Goal: Transaction & Acquisition: Purchase product/service

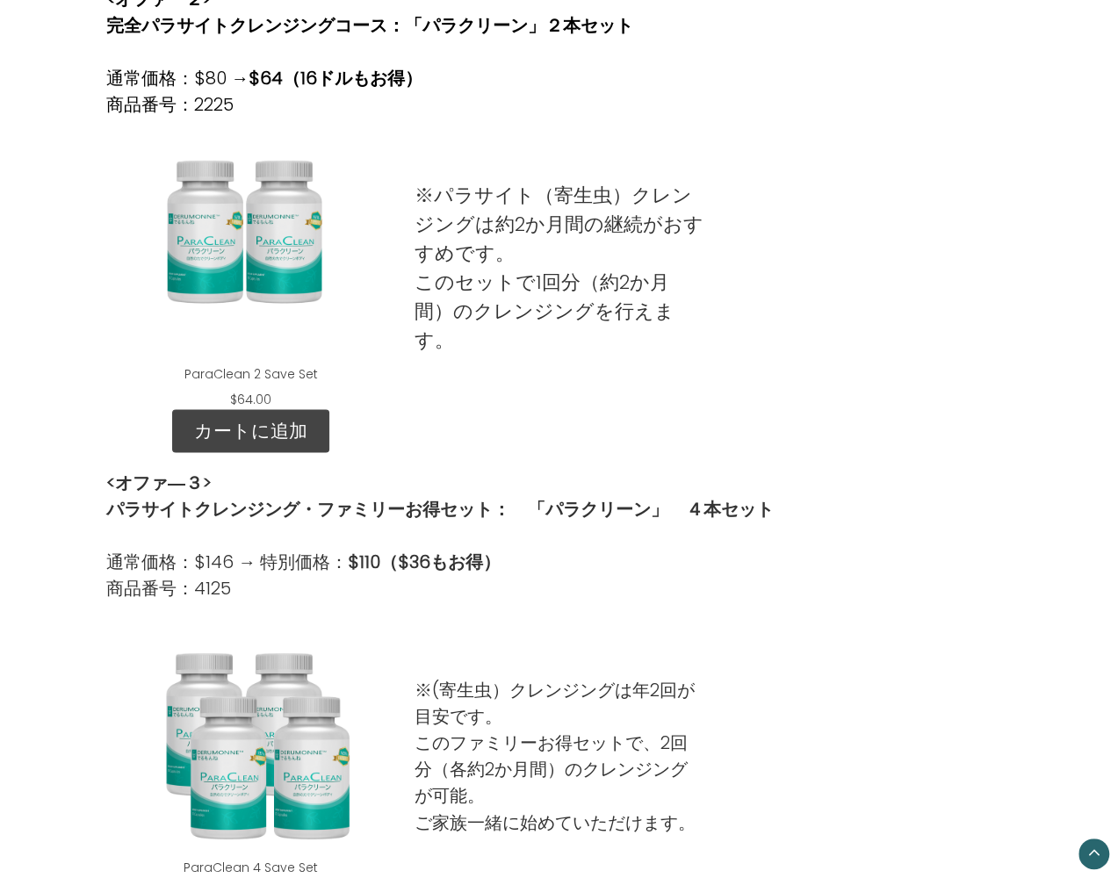
scroll to position [1063, 0]
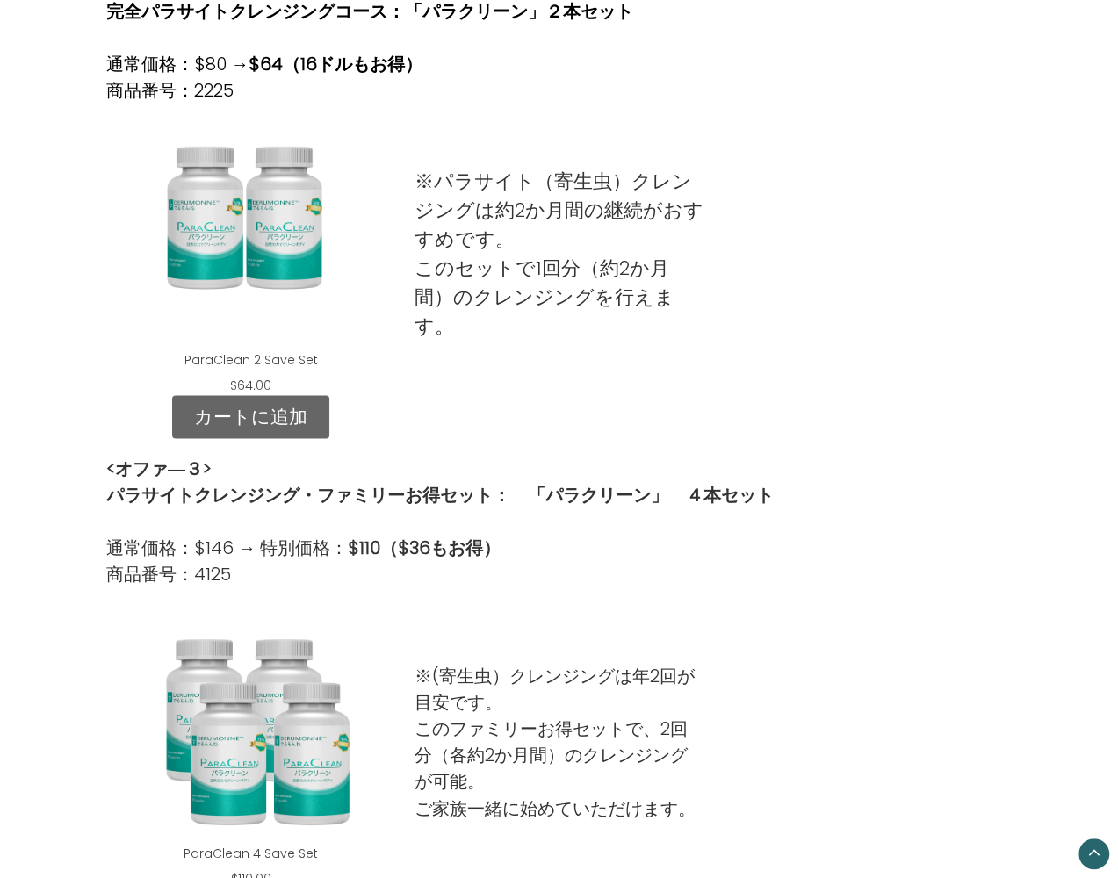
click at [278, 395] on link "カートに追加" at bounding box center [250, 417] width 157 height 44
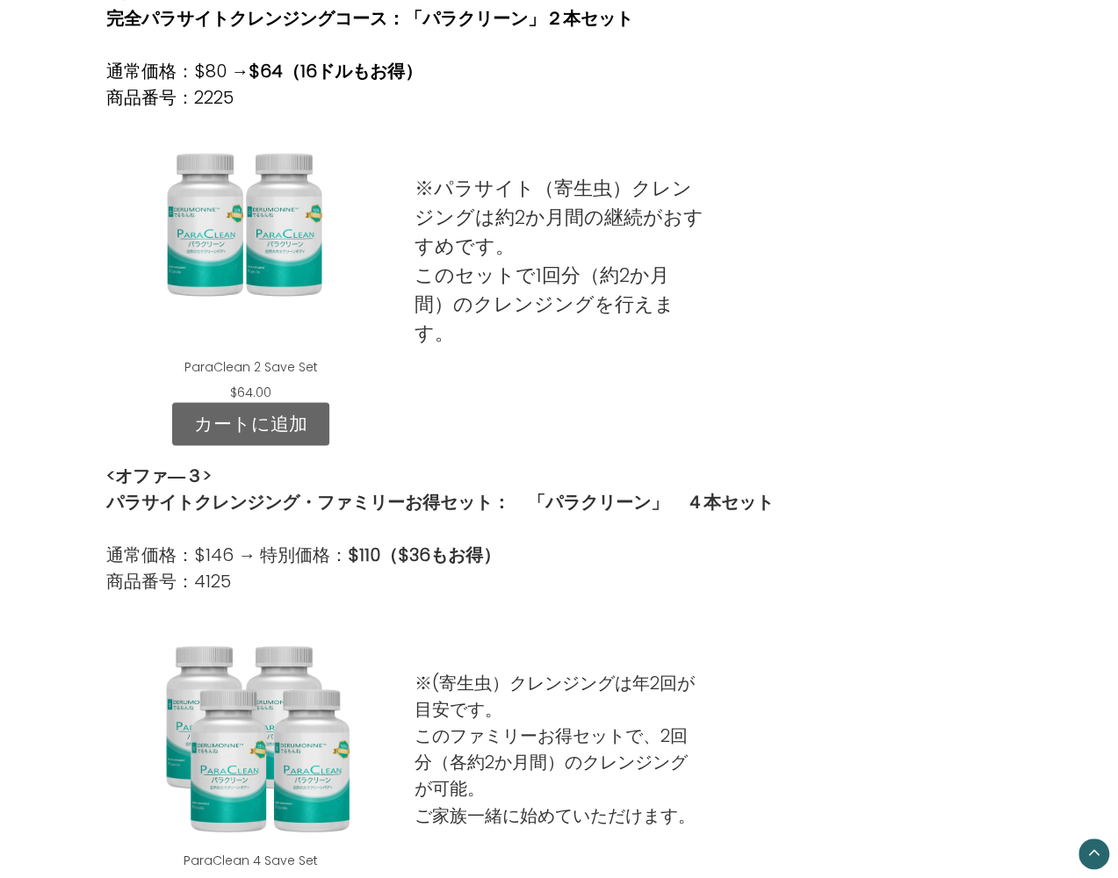
scroll to position [1059, 0]
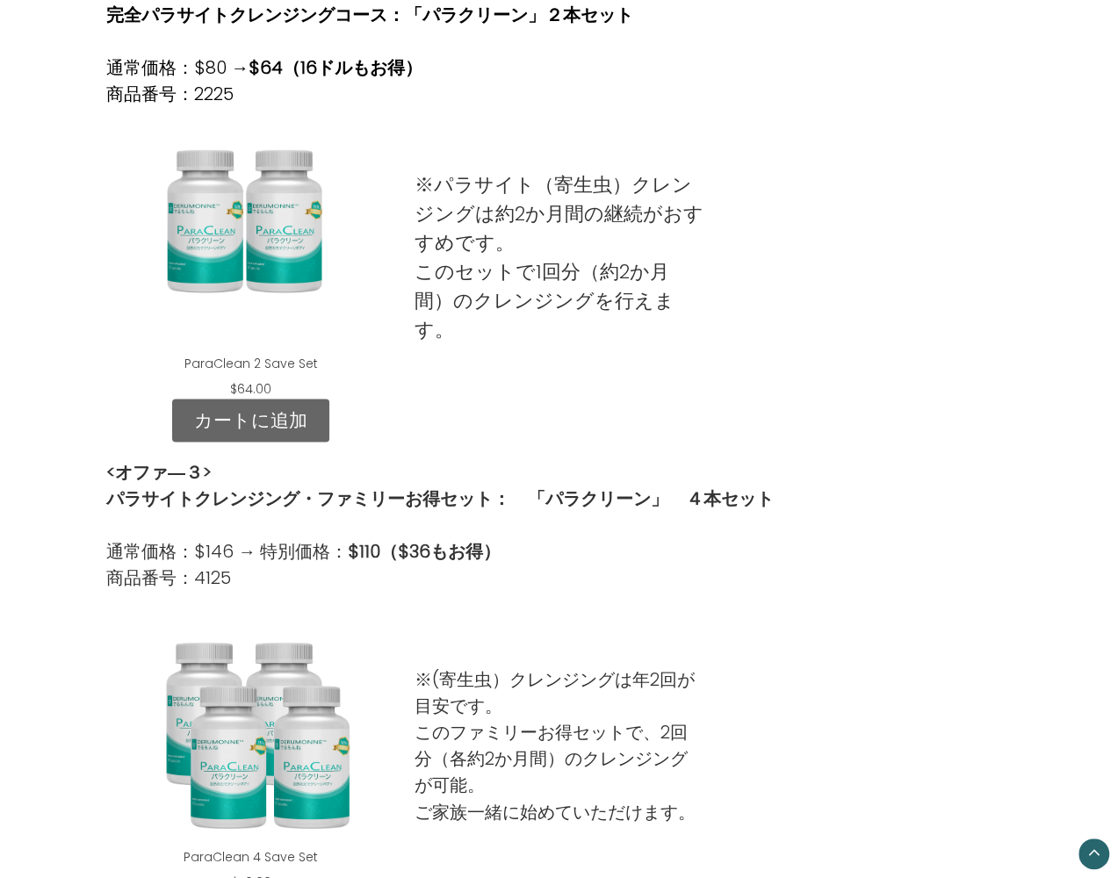
click at [244, 399] on link "カートに追加" at bounding box center [250, 421] width 157 height 44
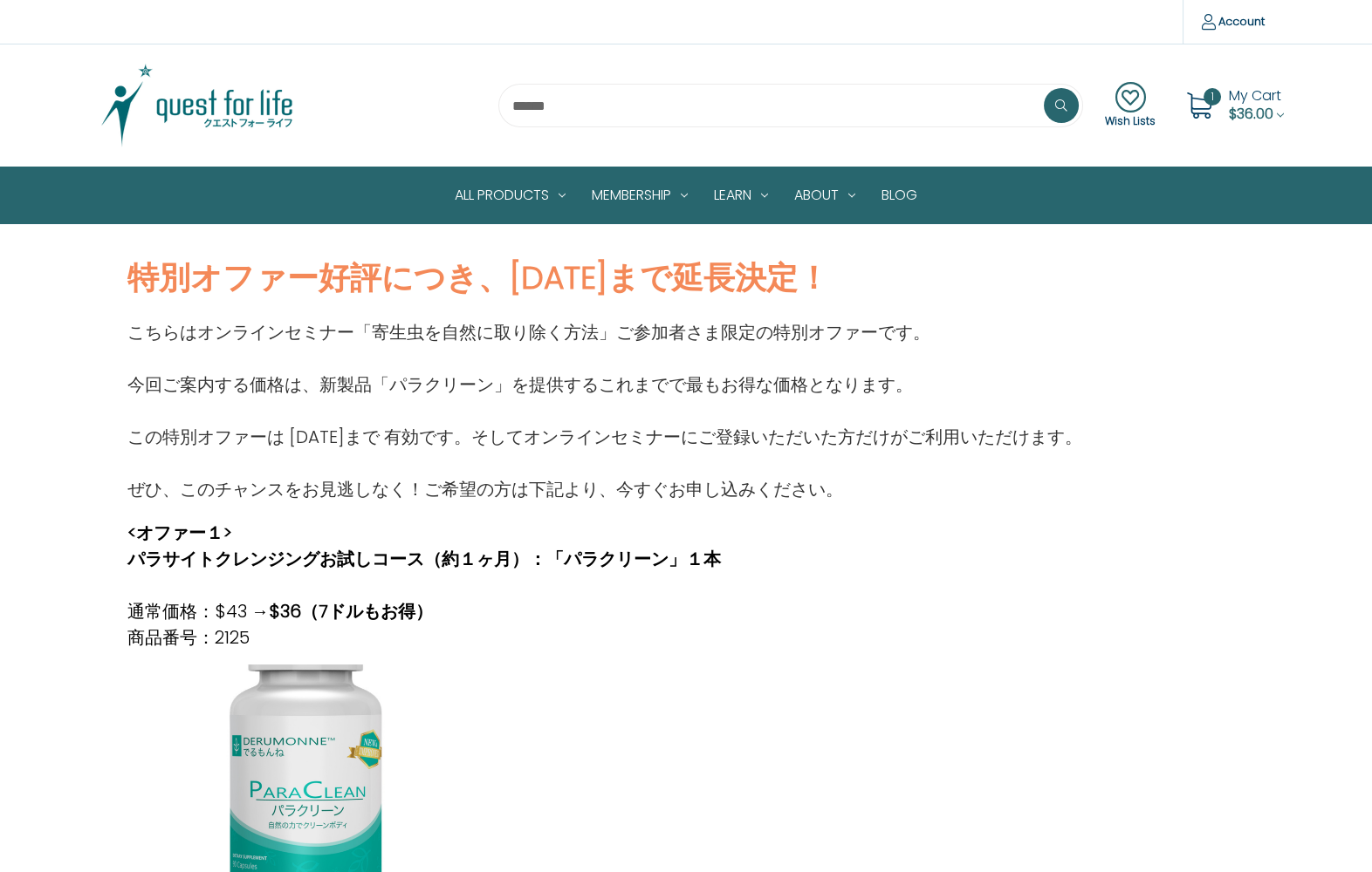
click at [1110, 103] on span "My Cart" at bounding box center [1255, 95] width 53 height 20
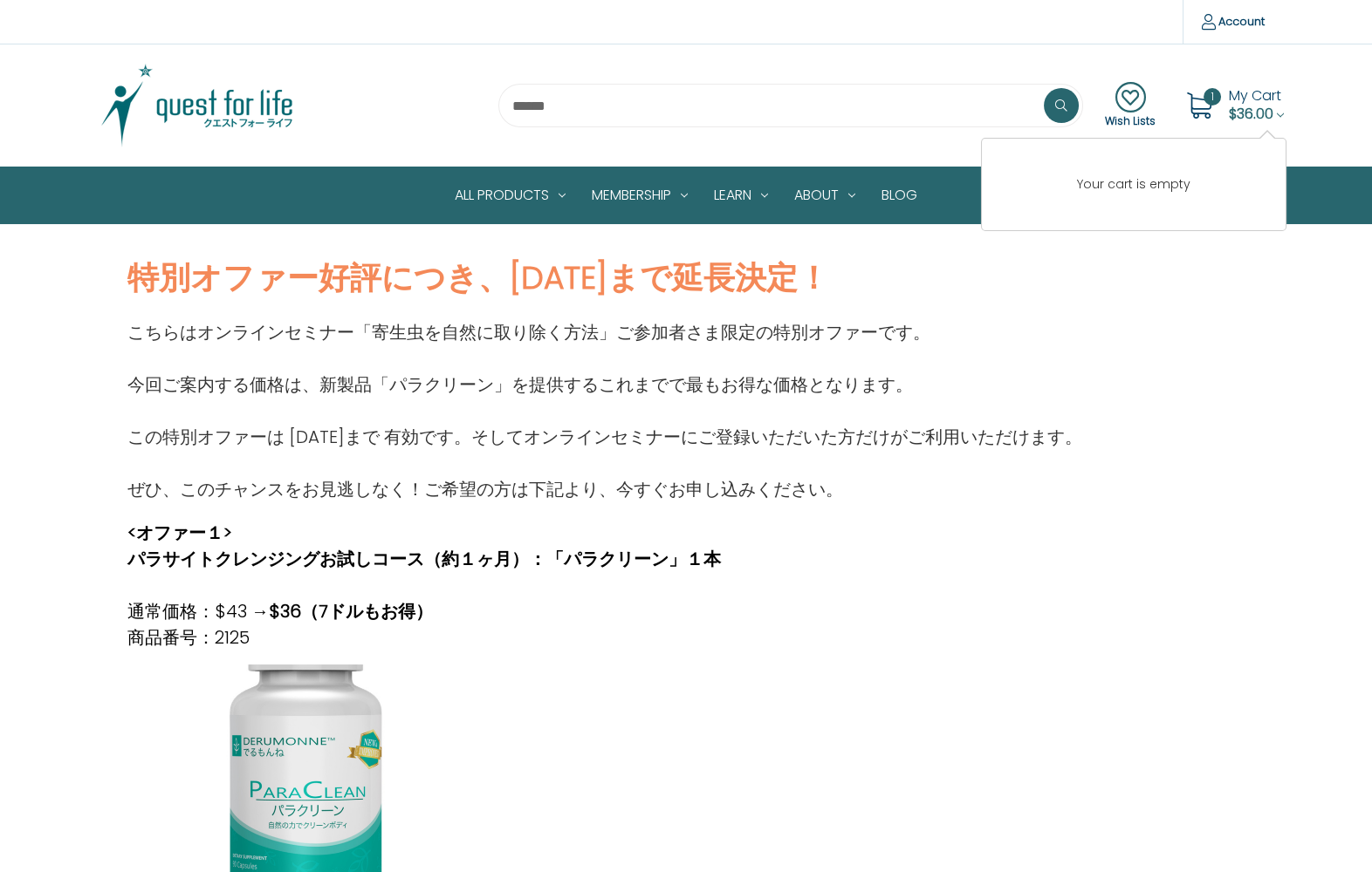
click at [1110, 335] on div "こちらはオンラインセミナー「寄生虫を自然に取り除く方法」ご参加者さま限定の特別オファーです。 今回ご案内する価格は、新製品「パラクリーン」を提供するこれまでで…" at bounding box center [686, 402] width 1136 height 201
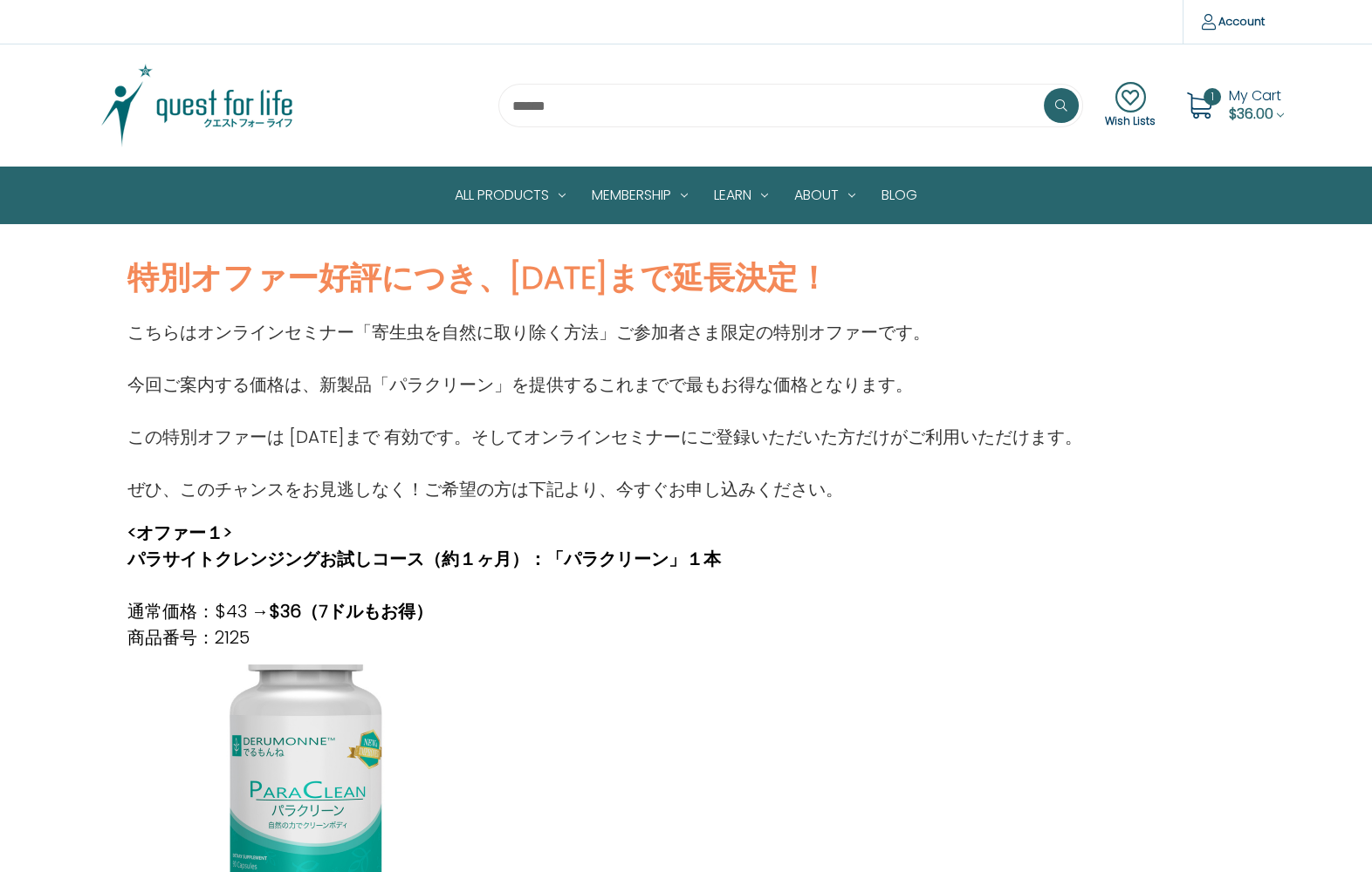
click at [1110, 102] on icon at bounding box center [1198, 105] width 26 height 26
click at [1064, 465] on div "こちらはオンラインセミナー「寄生虫を自然に取り除く方法」ご参加者さま限定の特別オファーです。 今回ご案内する価格は、新製品「パラクリーン」を提供するこれまでで…" at bounding box center [686, 410] width 1117 height 183
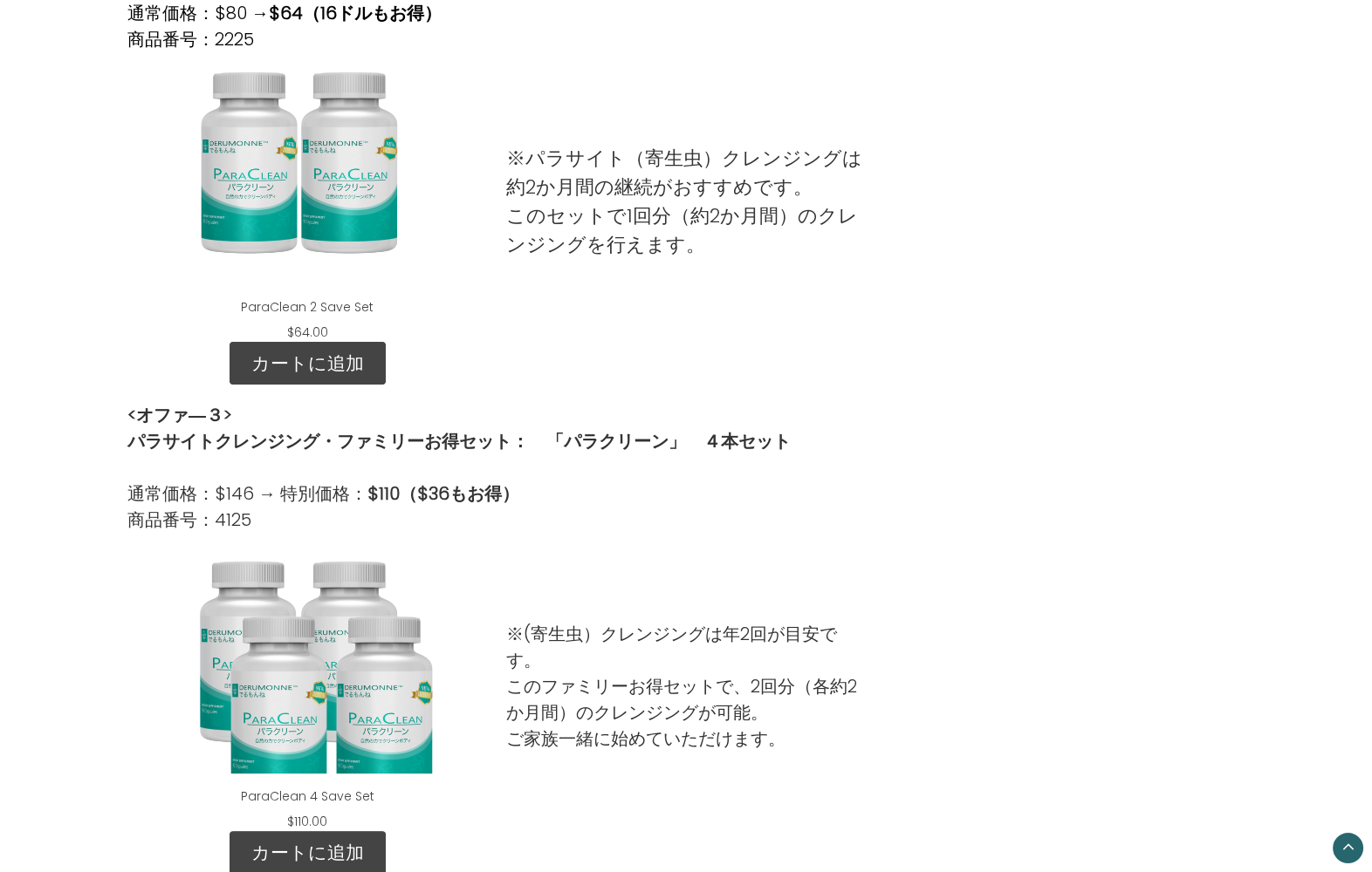
scroll to position [1101, 0]
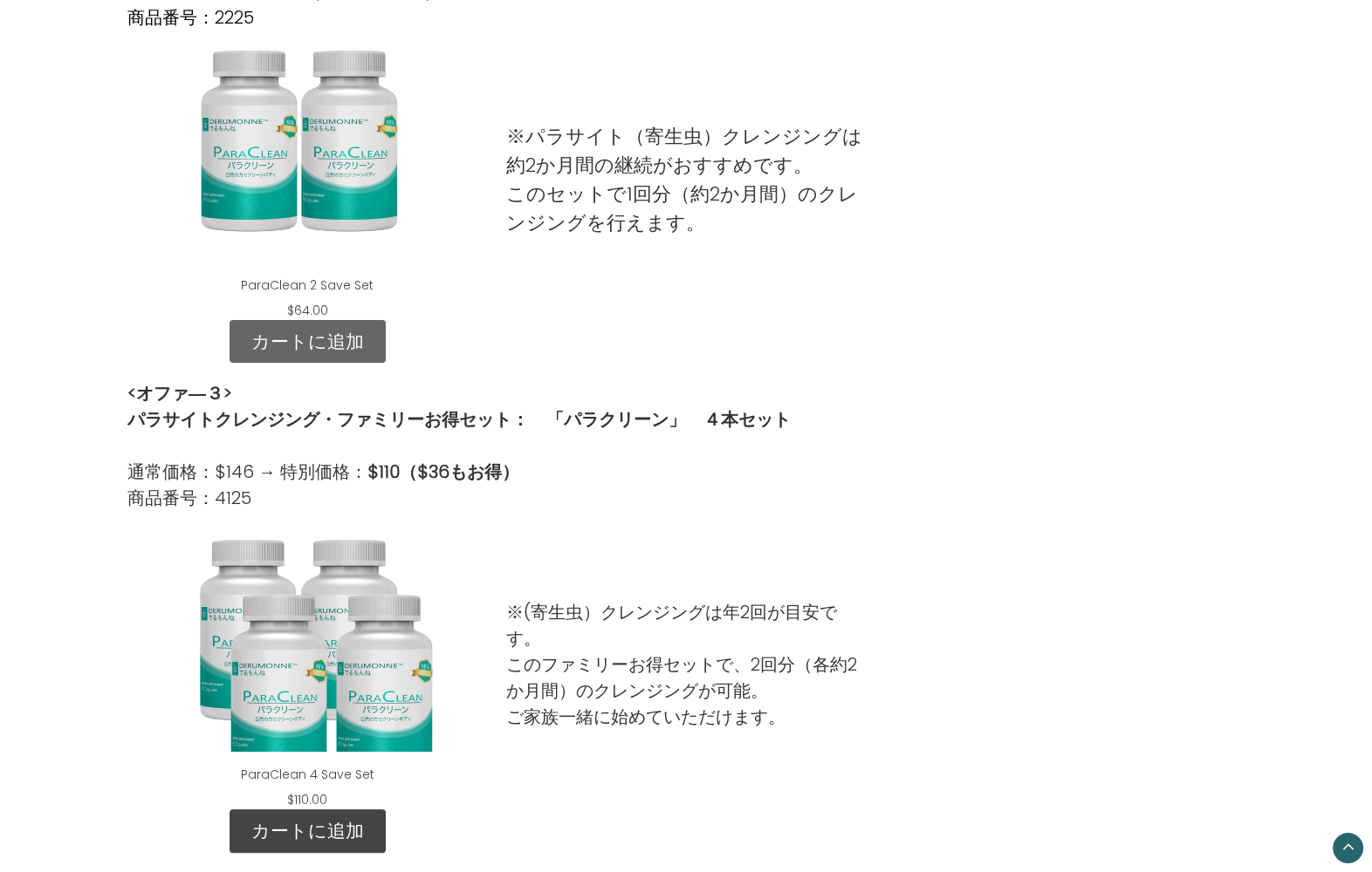
click at [319, 337] on link "カートに追加" at bounding box center [307, 342] width 156 height 44
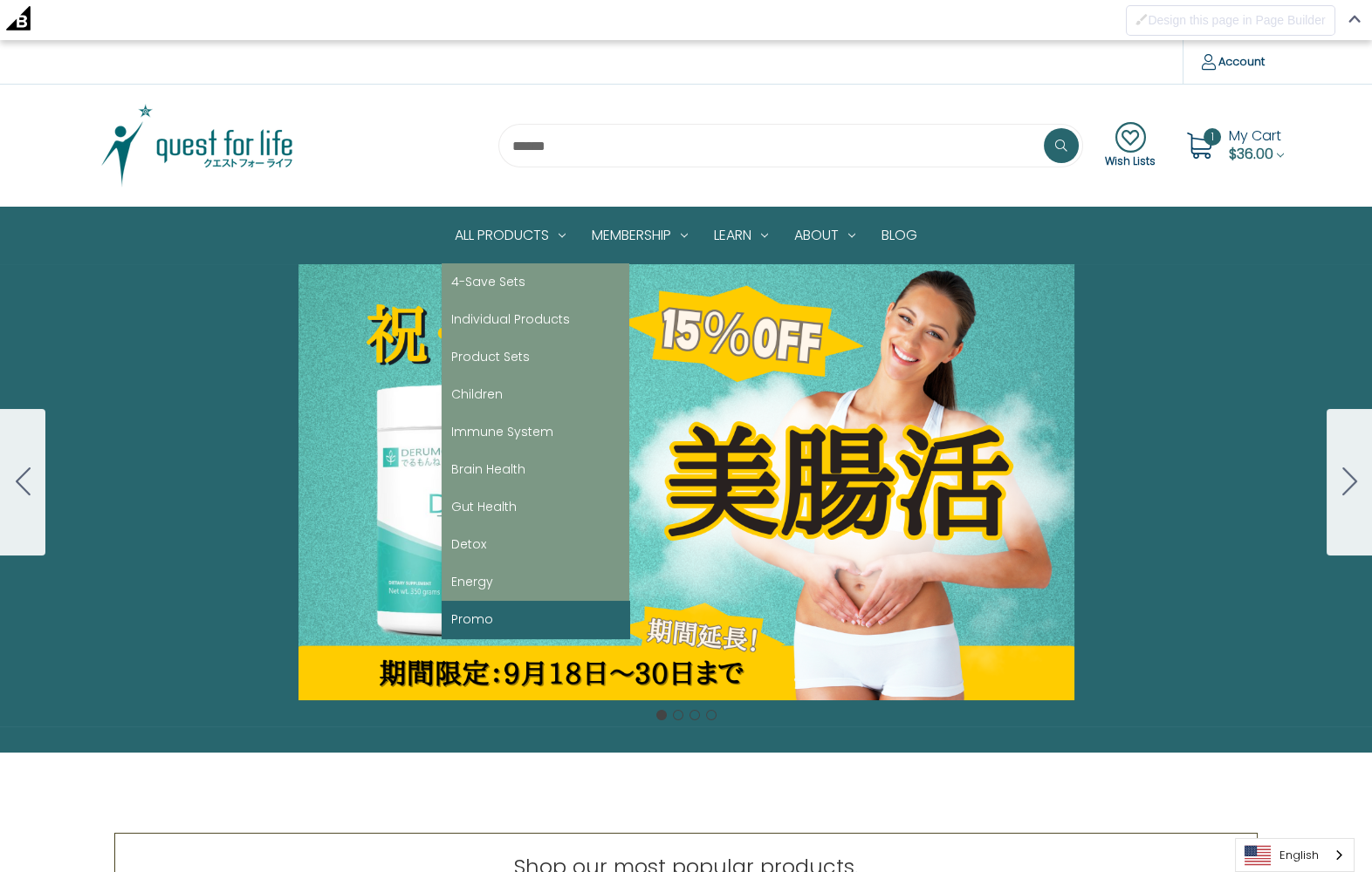
click at [507, 619] on link "Promo" at bounding box center [534, 620] width 188 height 38
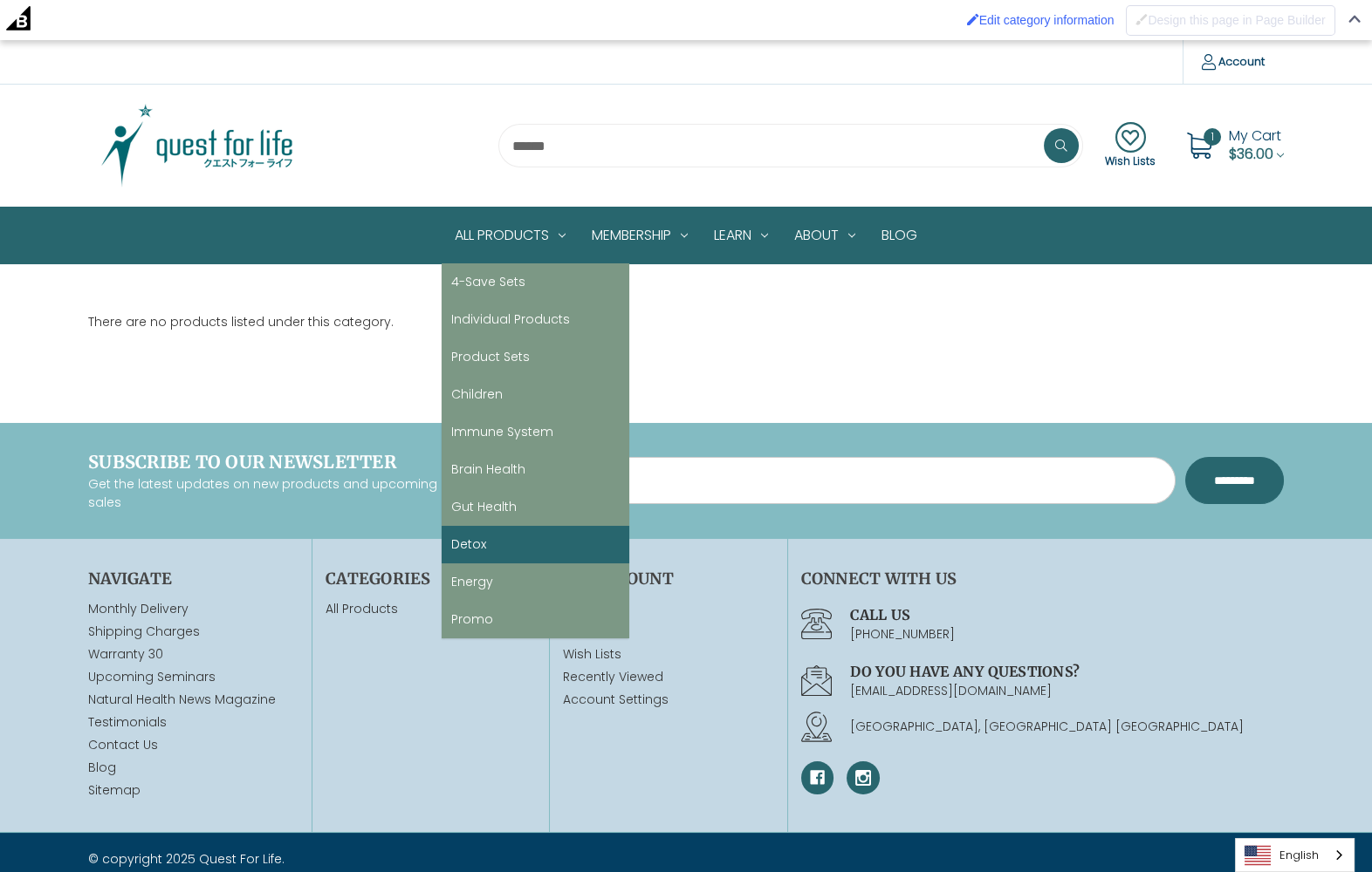
click at [481, 553] on link "Detox" at bounding box center [534, 545] width 188 height 38
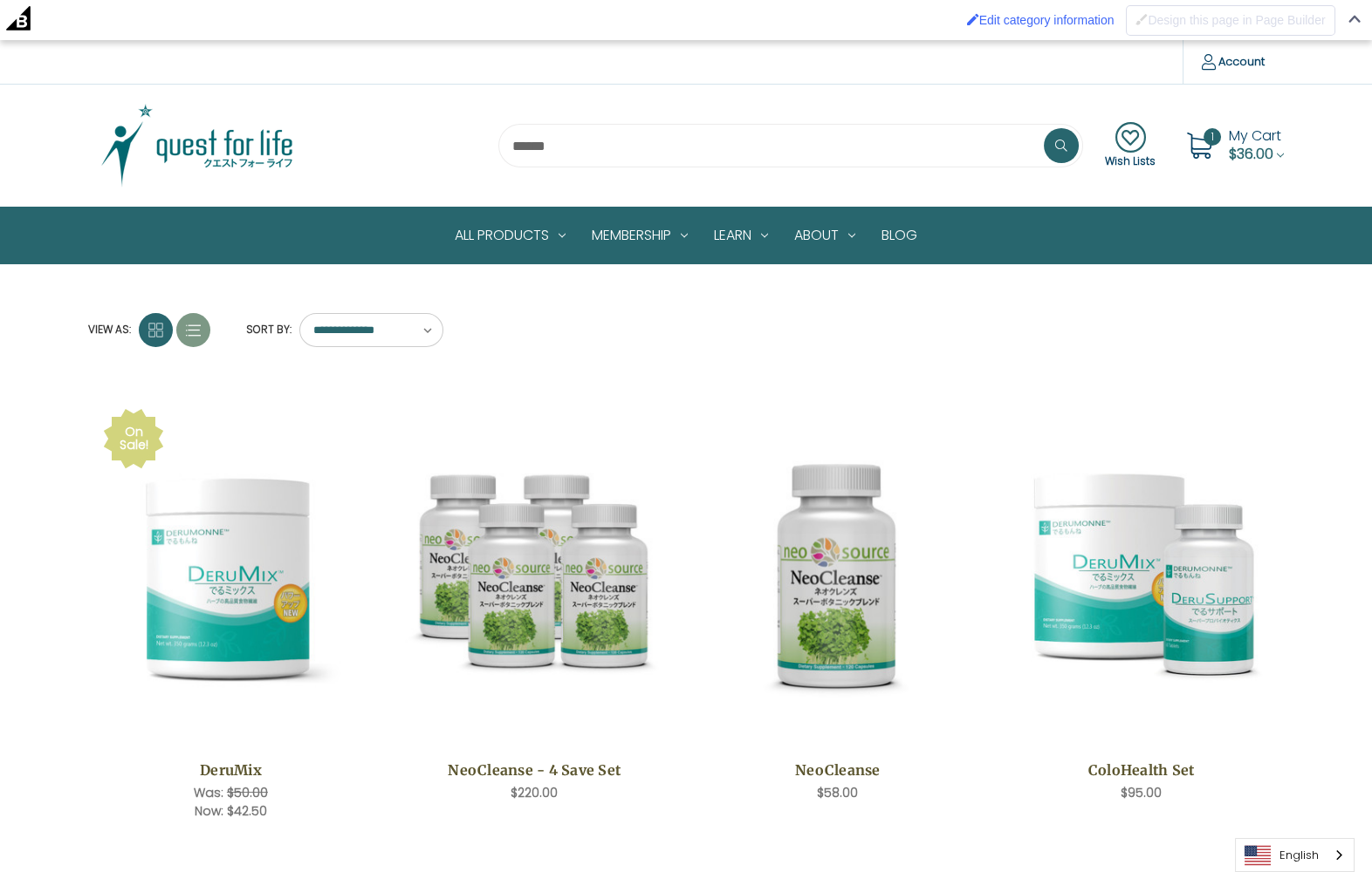
scroll to position [13, 0]
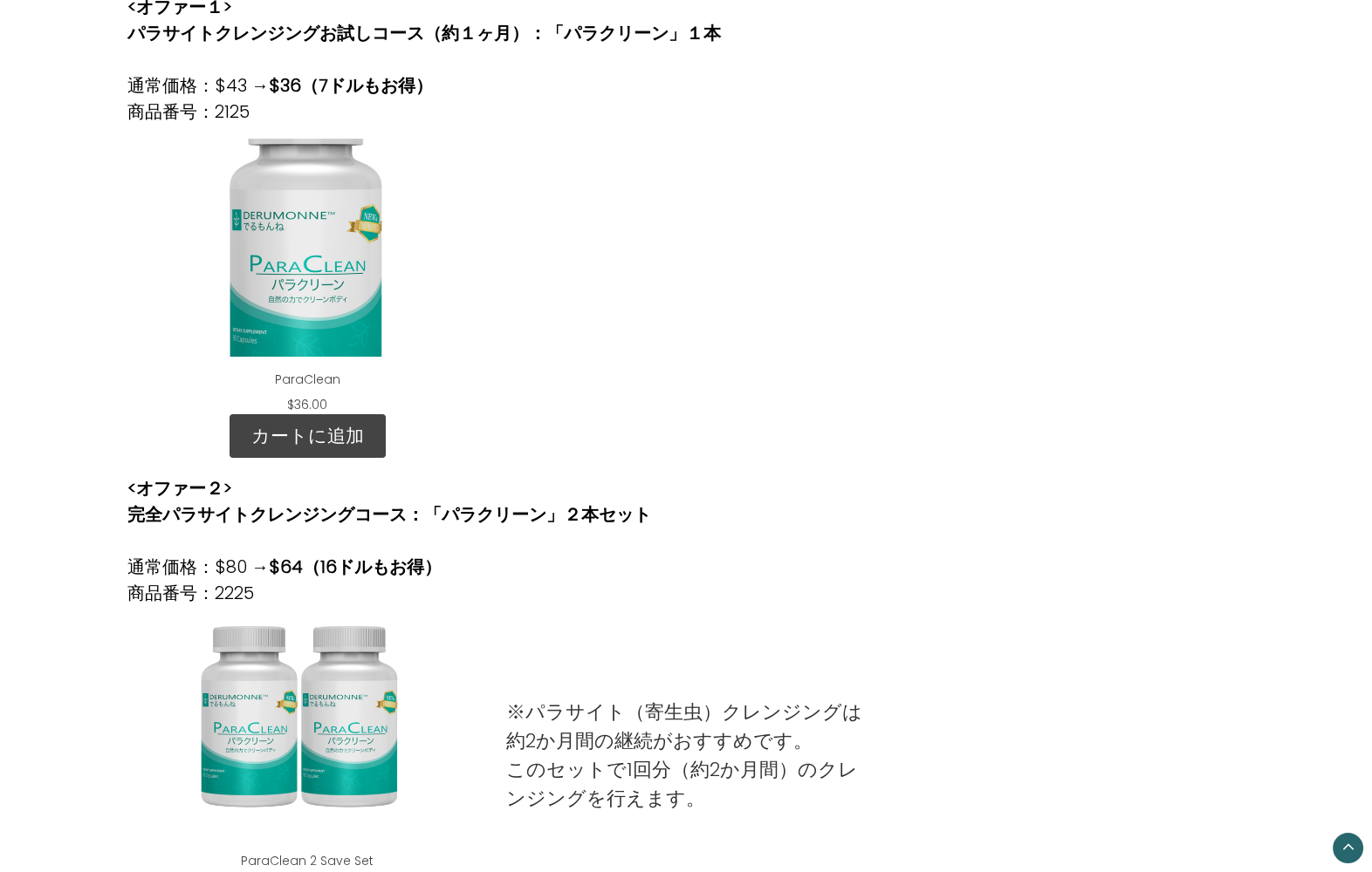
scroll to position [541, 0]
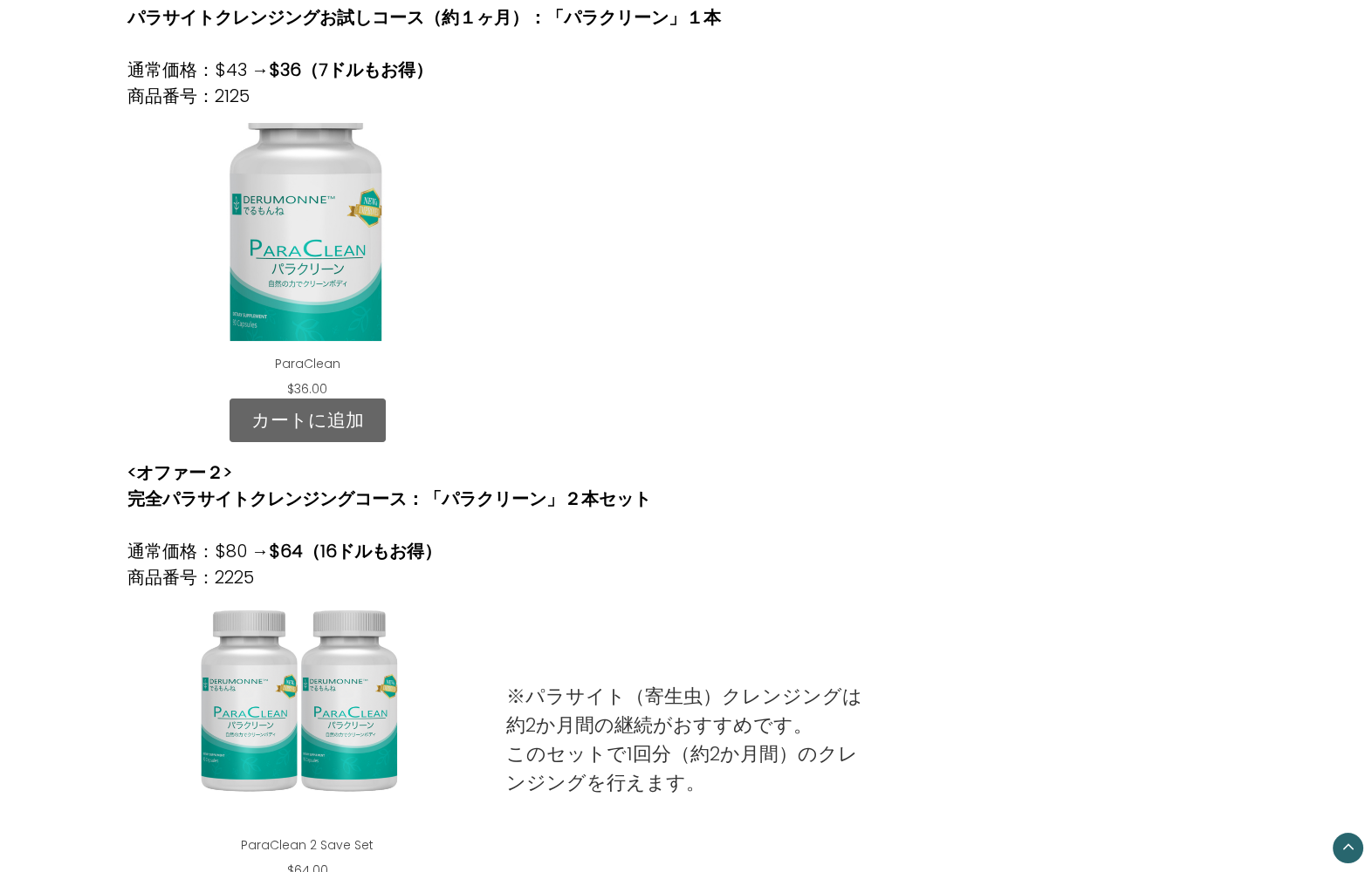
click at [335, 421] on link "カートに追加" at bounding box center [307, 420] width 156 height 44
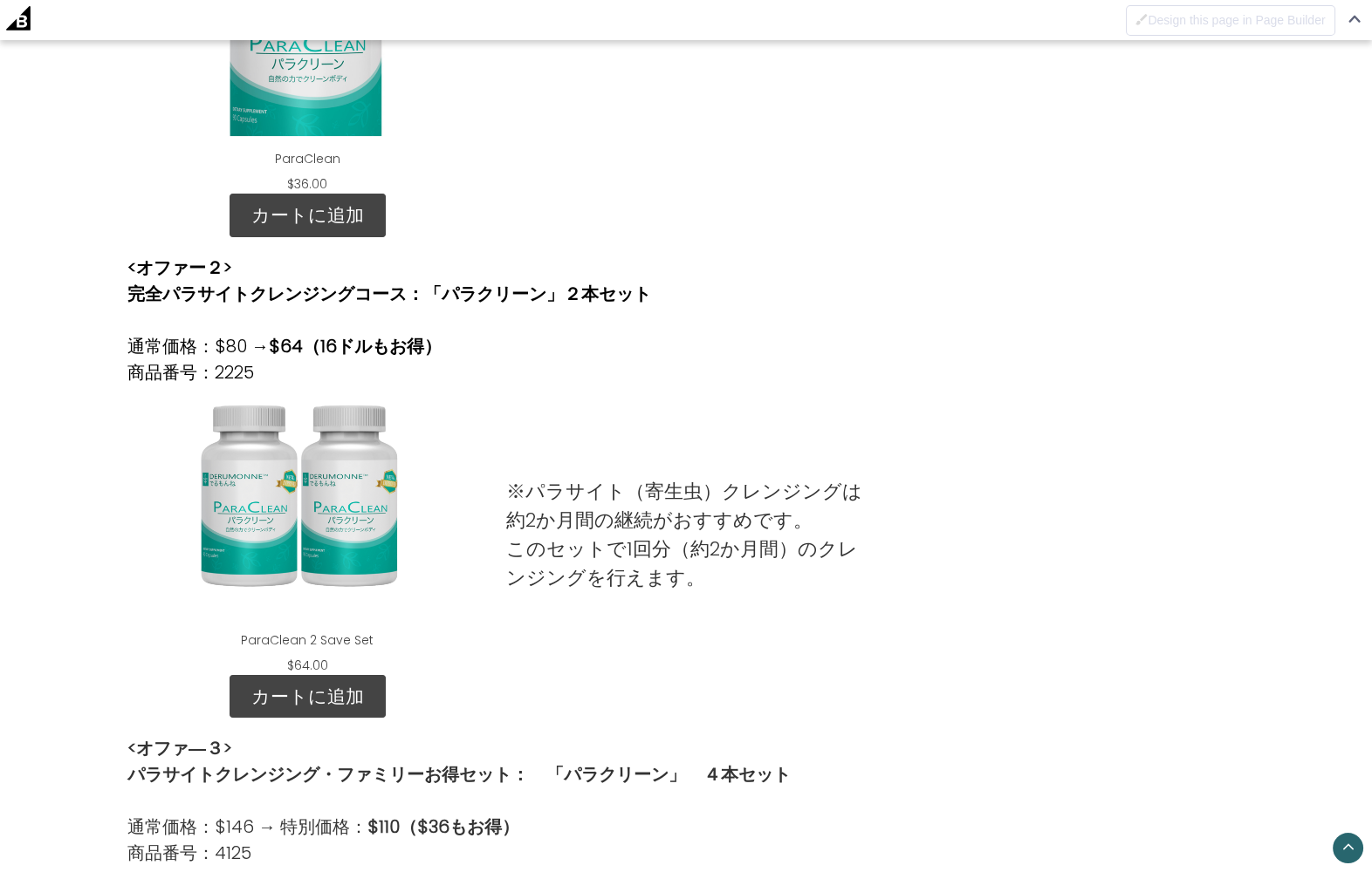
scroll to position [800, 0]
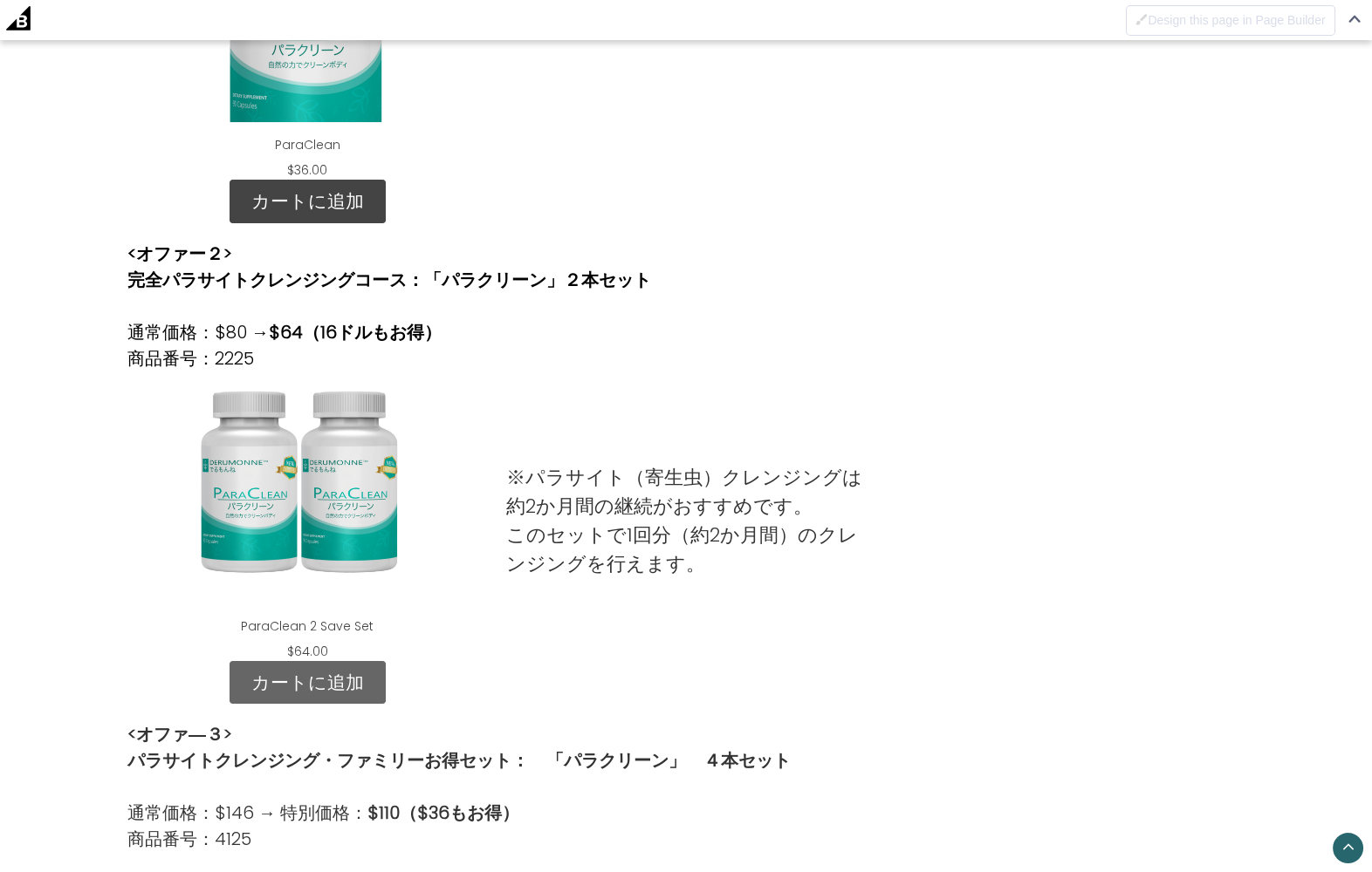
click at [339, 676] on link "カートに追加" at bounding box center [307, 683] width 156 height 44
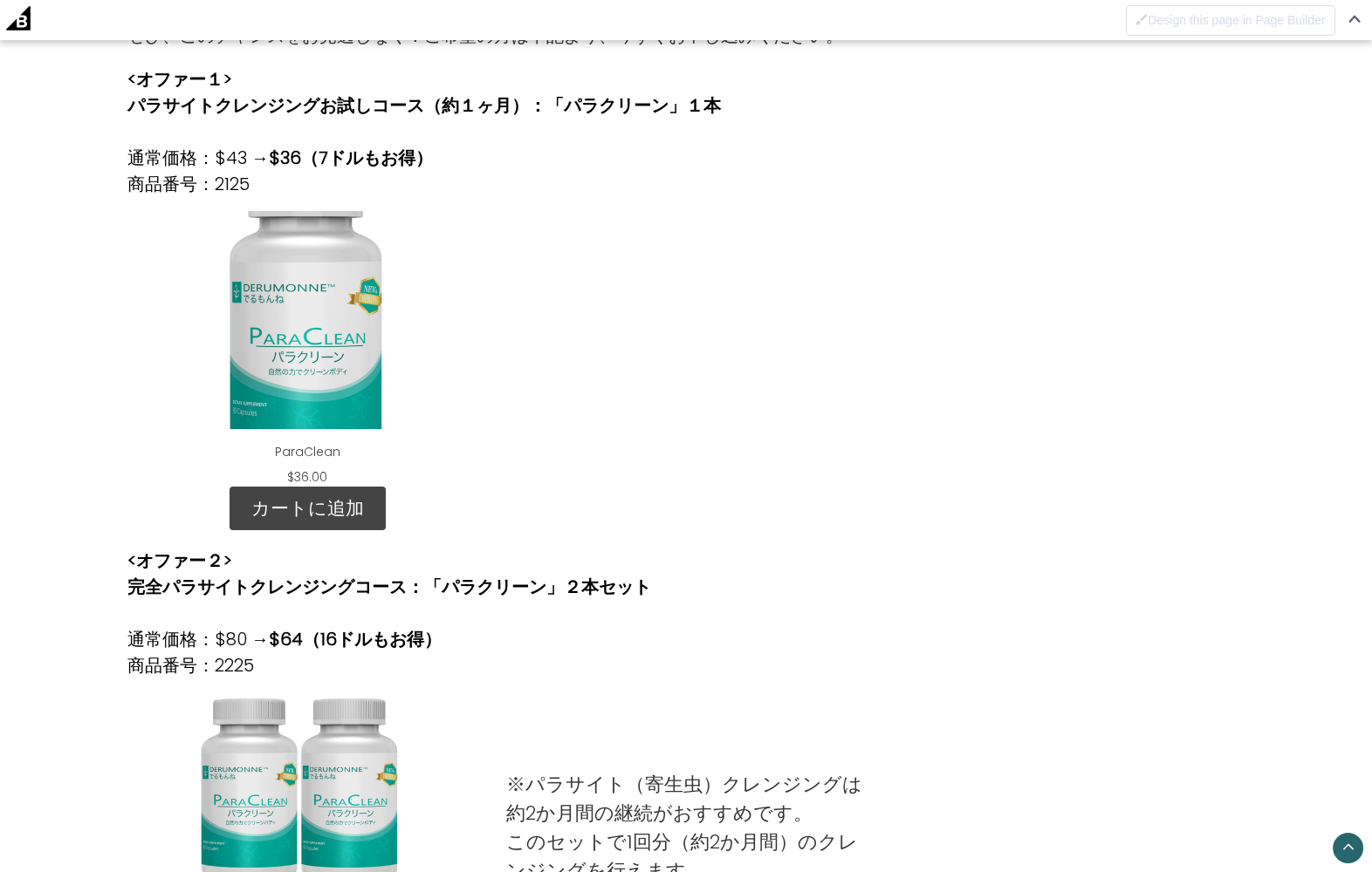
scroll to position [497, 0]
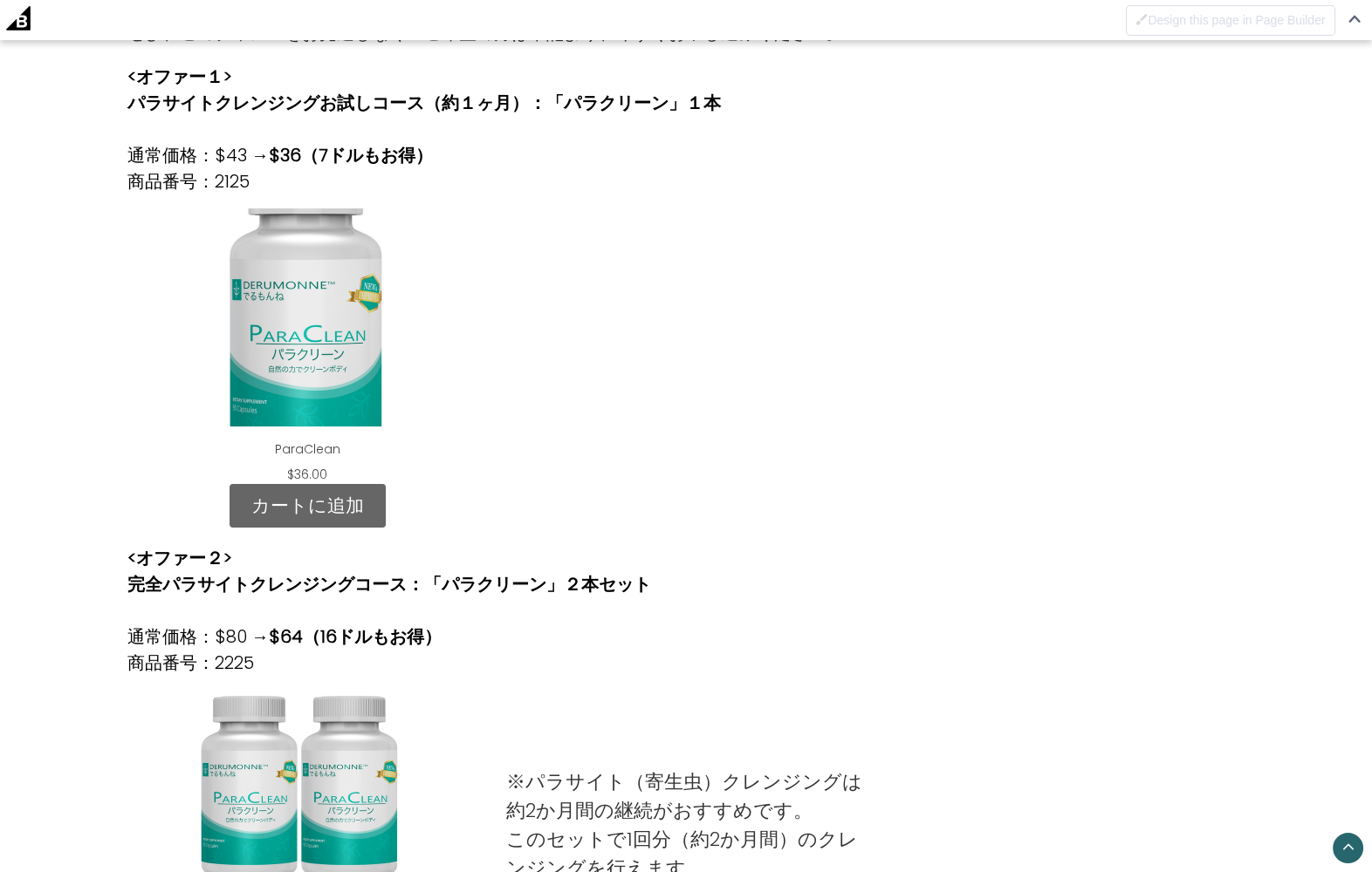
click at [306, 508] on link "カートに追加" at bounding box center [307, 506] width 156 height 44
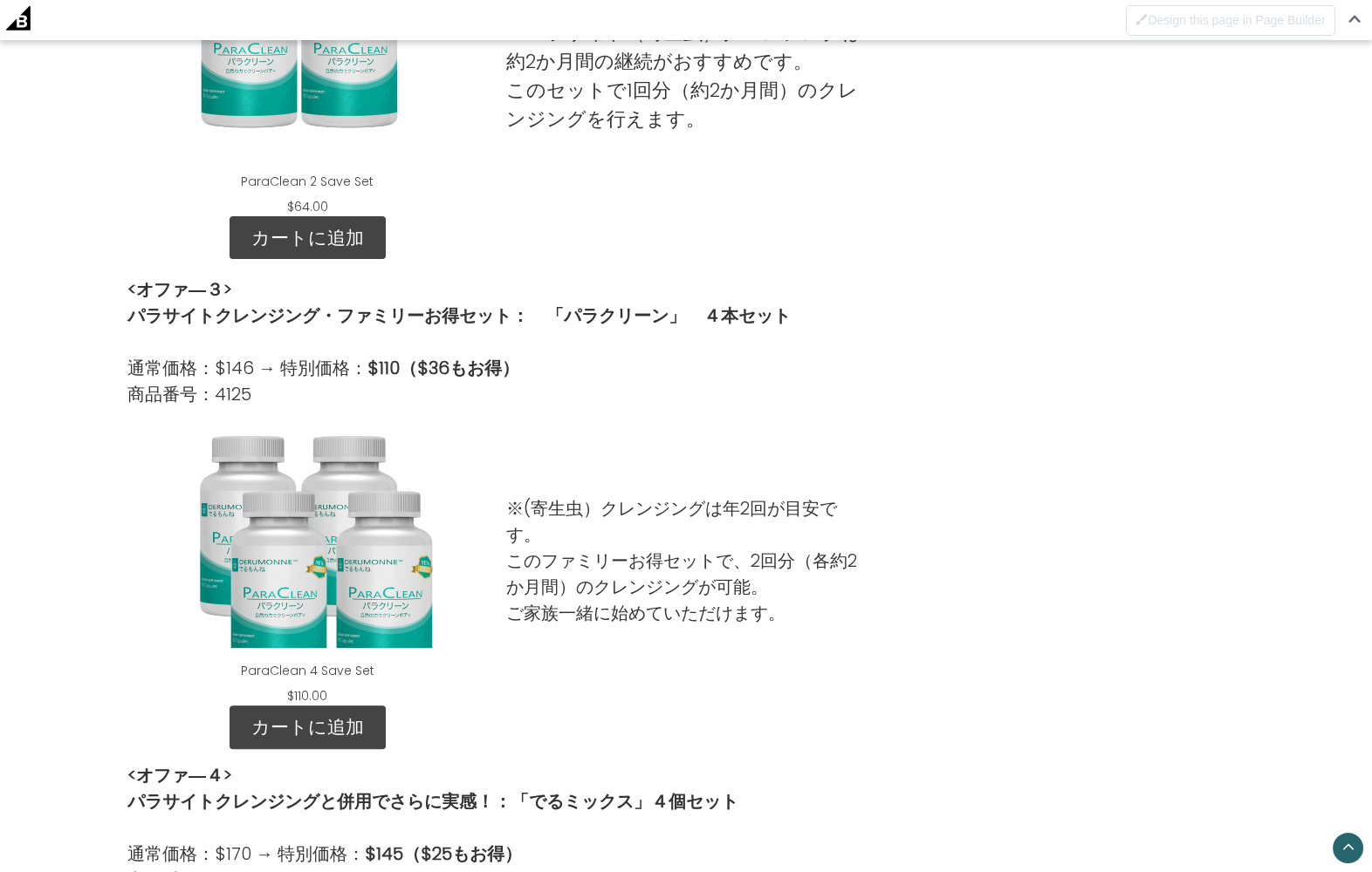
scroll to position [1251, 0]
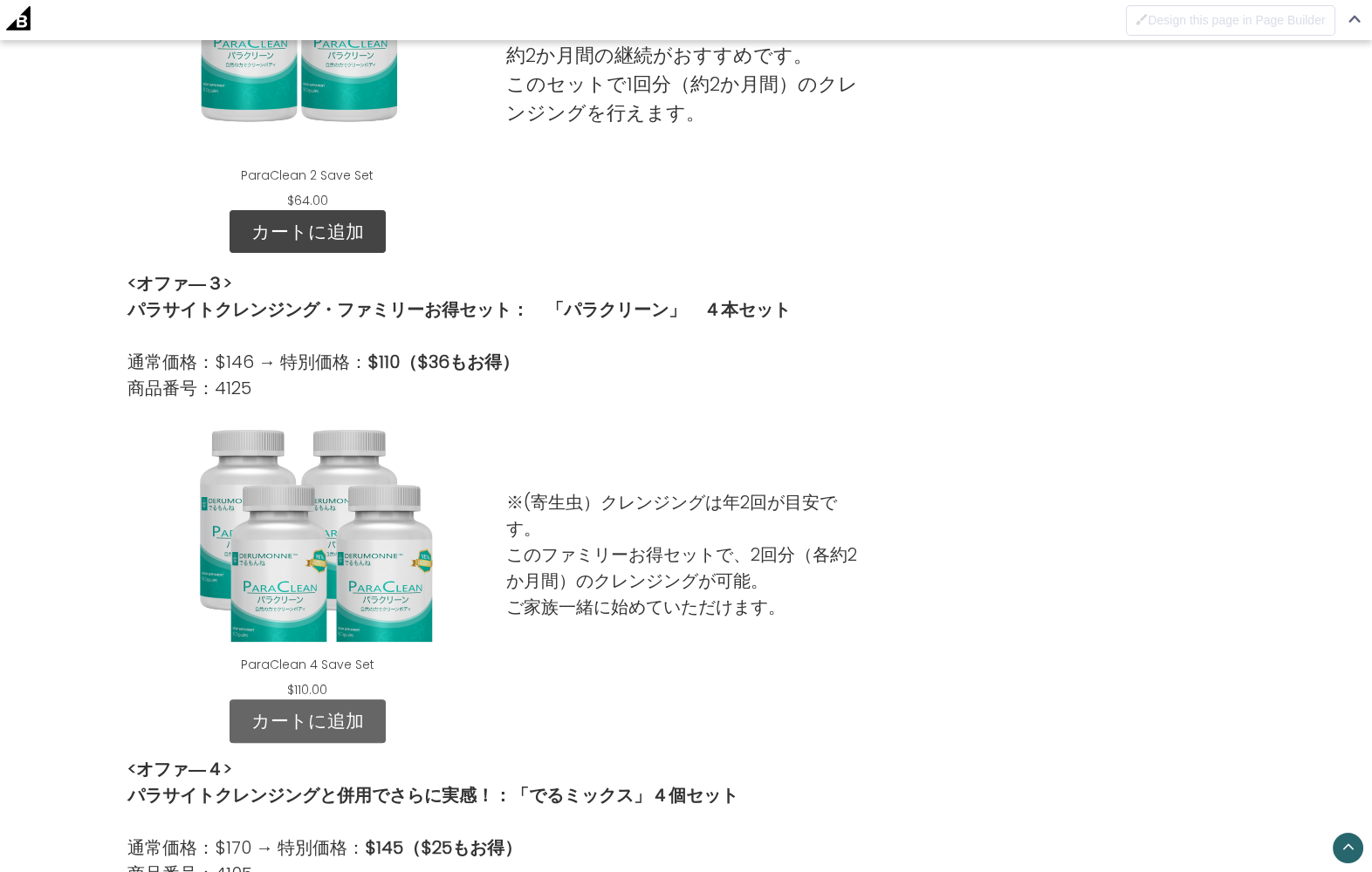
click at [353, 721] on link "カートに追加" at bounding box center [307, 721] width 156 height 44
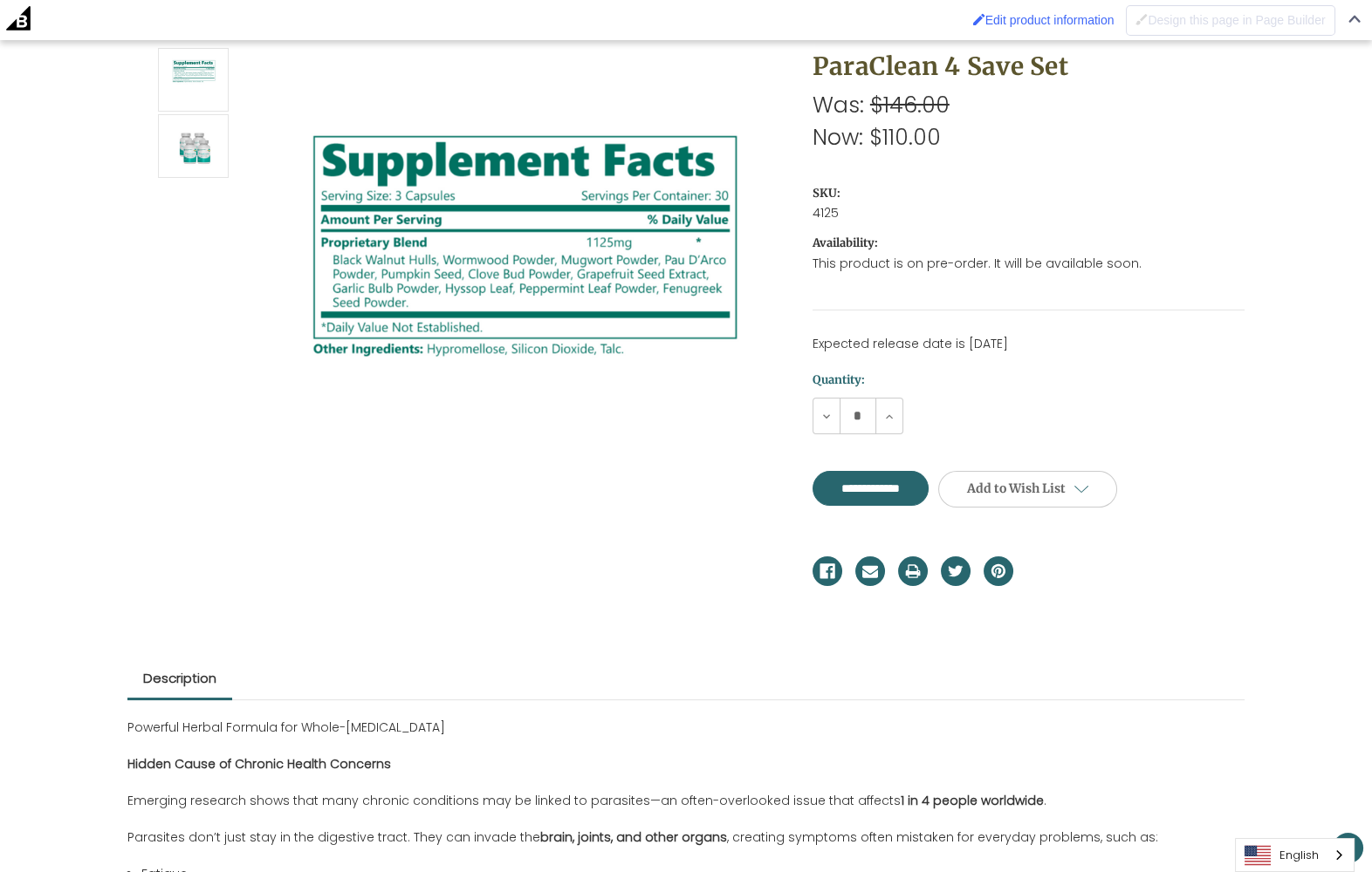
scroll to position [271, 0]
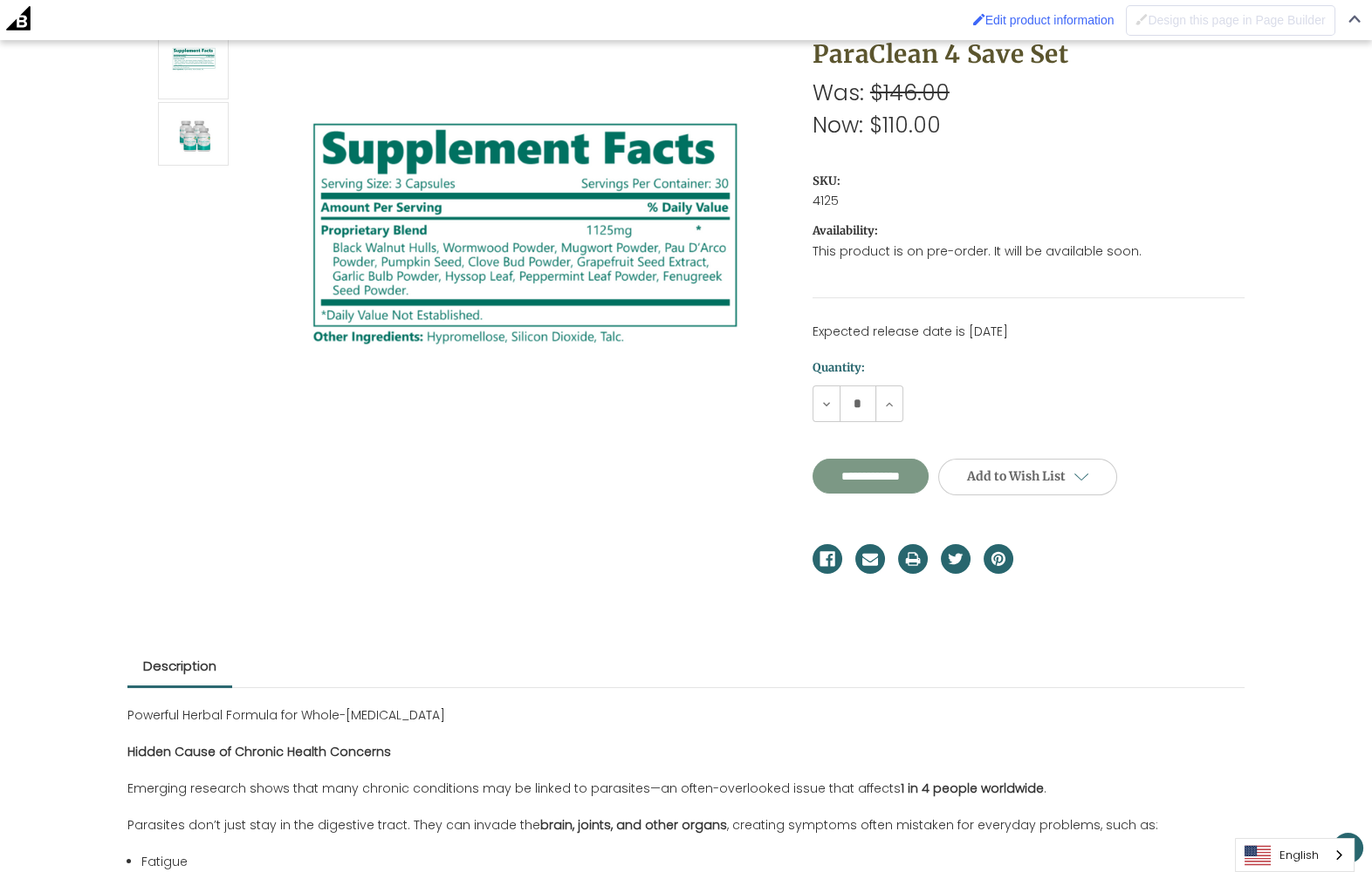
click at [928, 487] on input "**********" at bounding box center [870, 476] width 116 height 35
type input "**********"
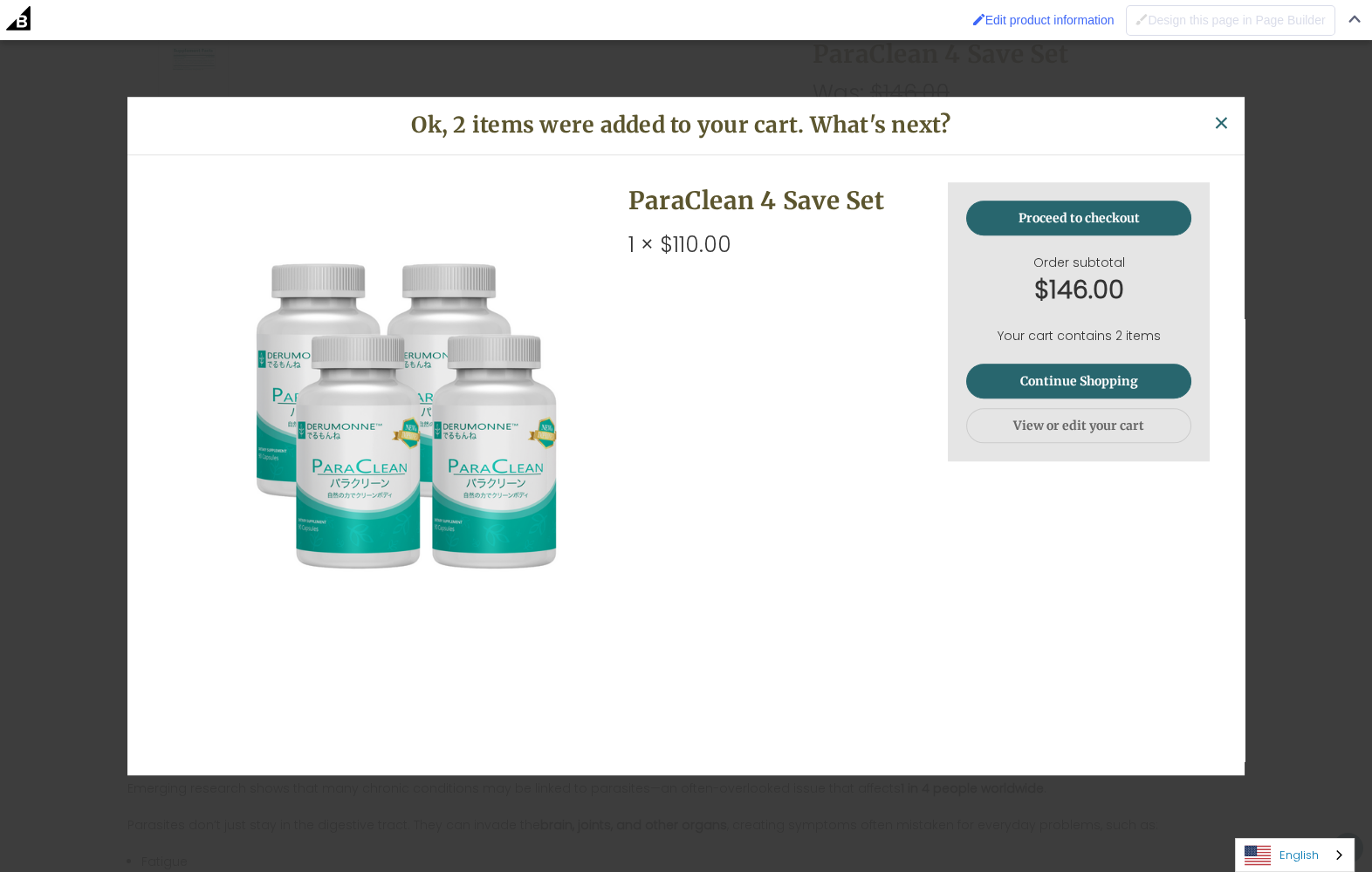
click at [1312, 851] on link "English" at bounding box center [1295, 855] width 118 height 32
click at [1298, 821] on link "日本語" at bounding box center [1281, 821] width 90 height 32
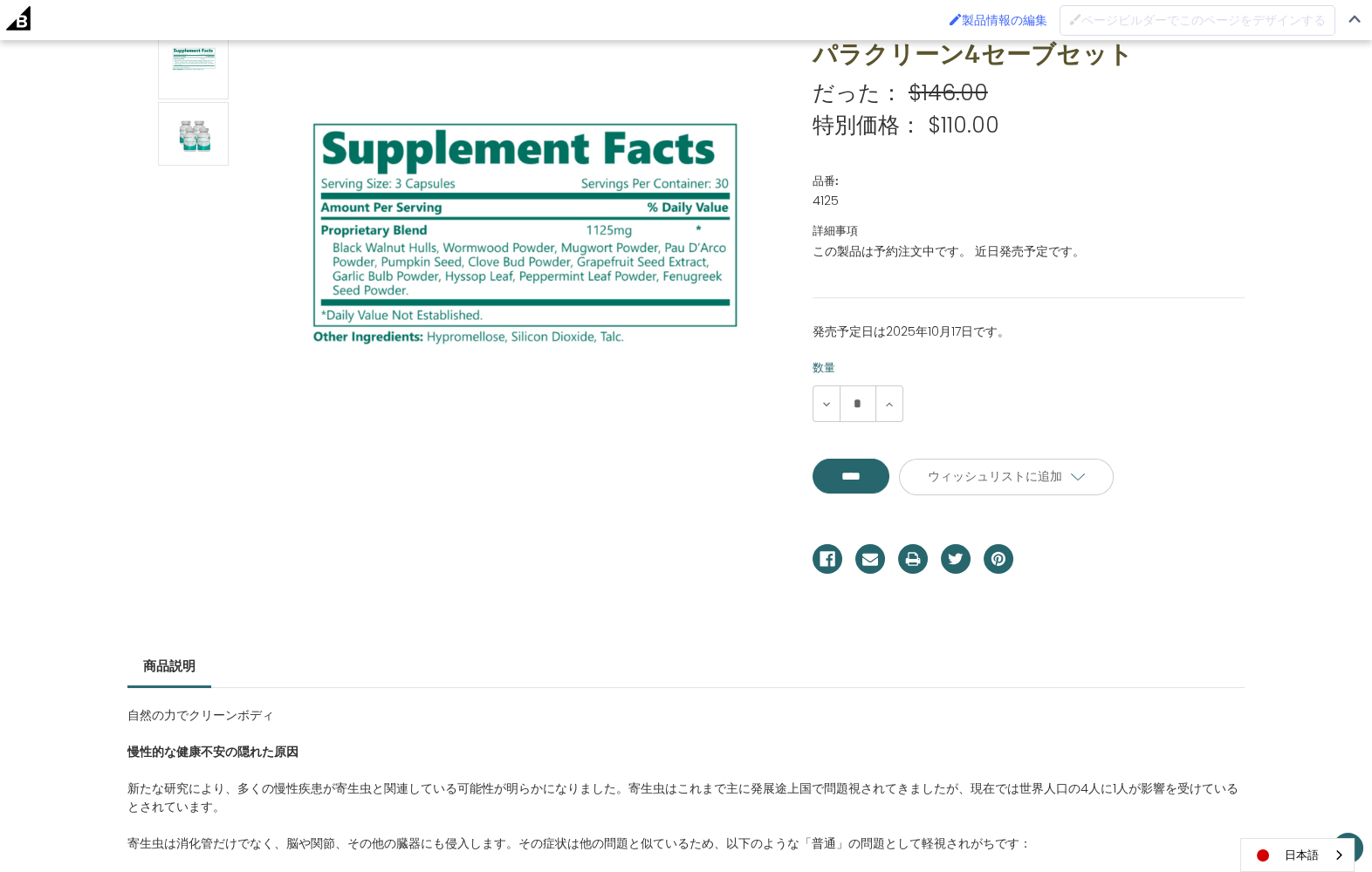
scroll to position [271, 0]
click at [876, 474] on input "****" at bounding box center [850, 476] width 76 height 35
type input "****"
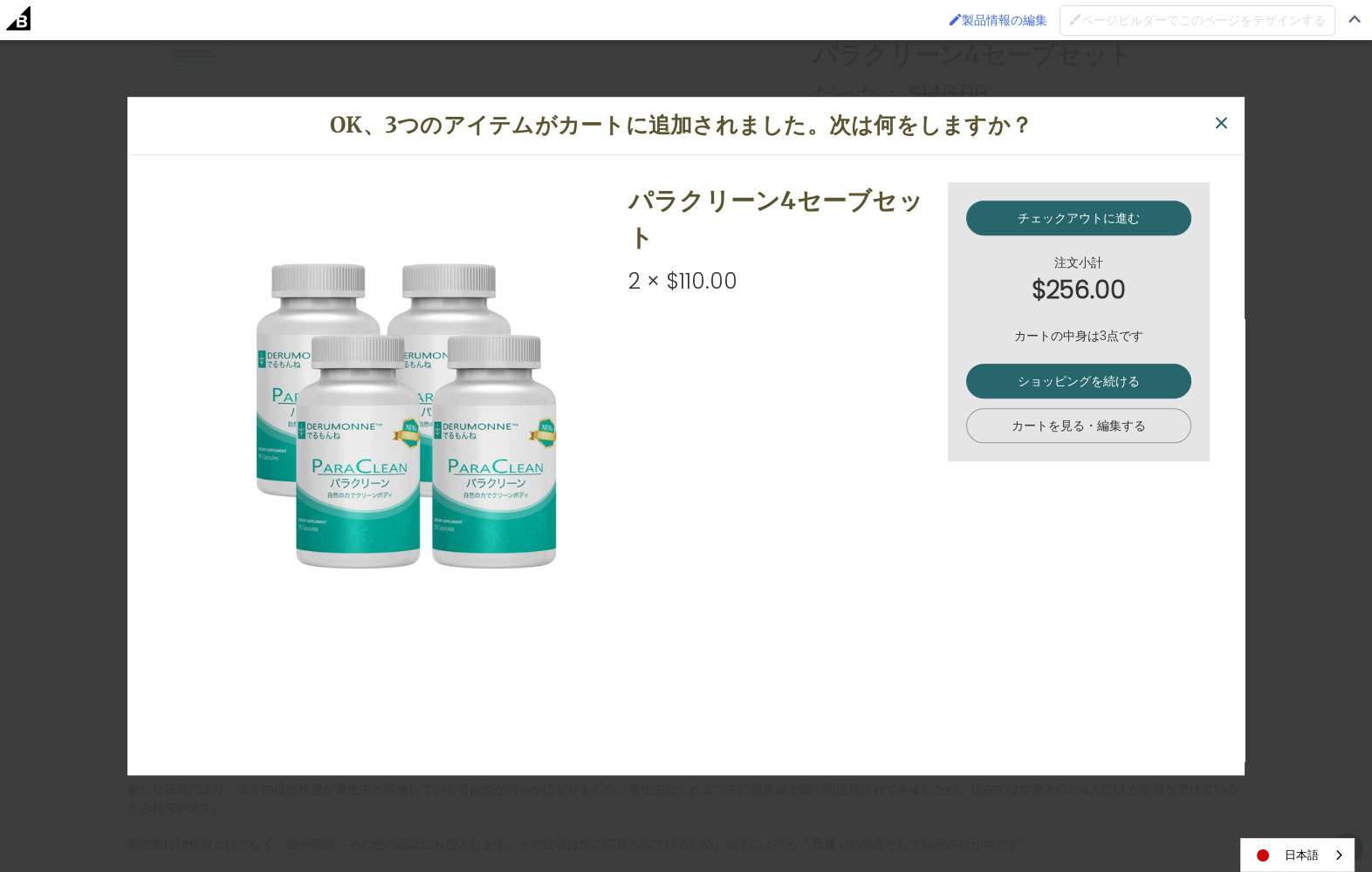
click at [1101, 424] on link "カートを見る・編集する" at bounding box center [1078, 425] width 226 height 35
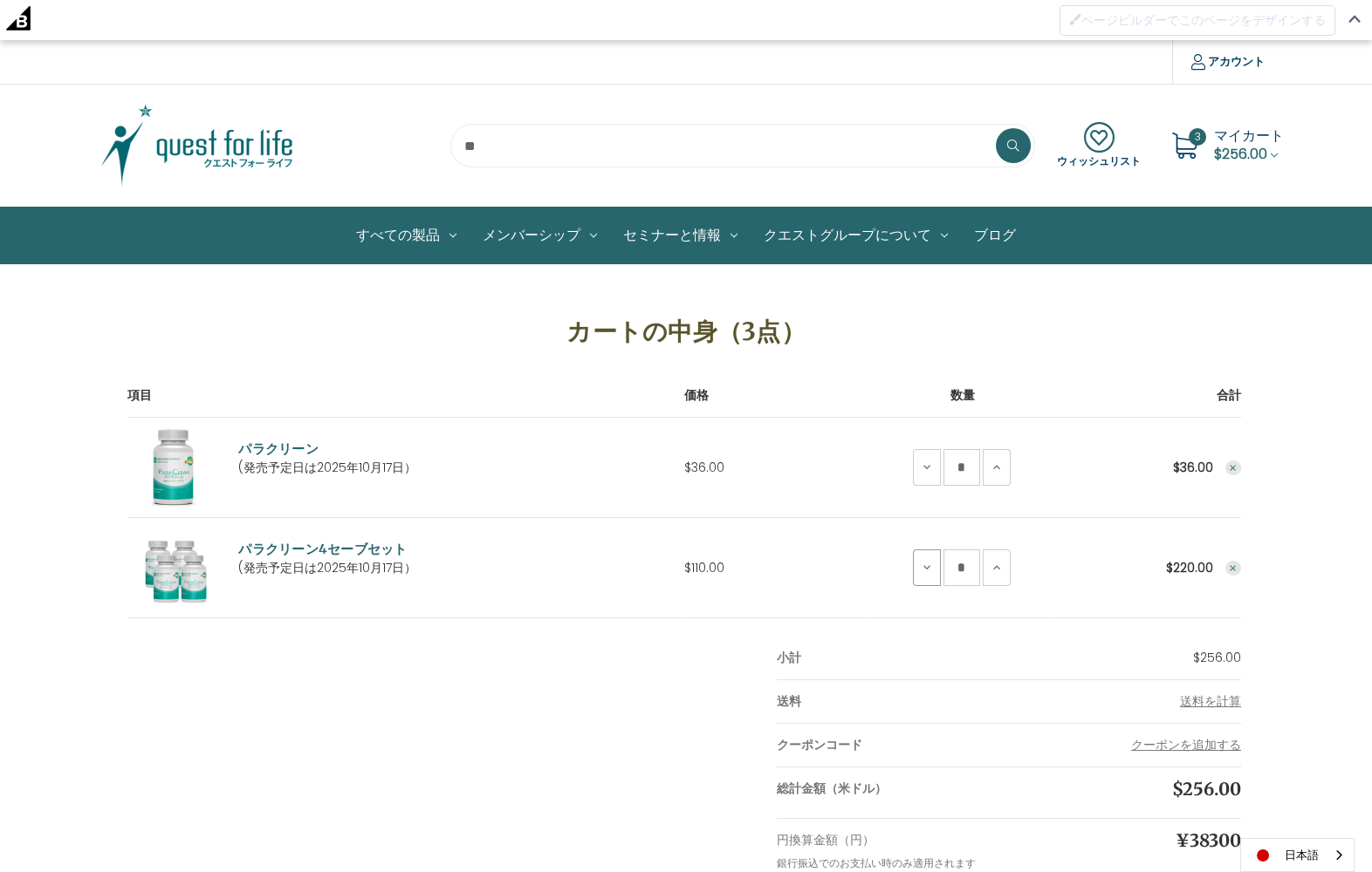
click at [923, 565] on icon at bounding box center [927, 568] width 14 height 14
click at [1237, 459] on td "合計 $36.00" at bounding box center [1147, 468] width 186 height 100
click at [1232, 463] on icon "Remove ParaClean from cart" at bounding box center [1233, 468] width 11 height 11
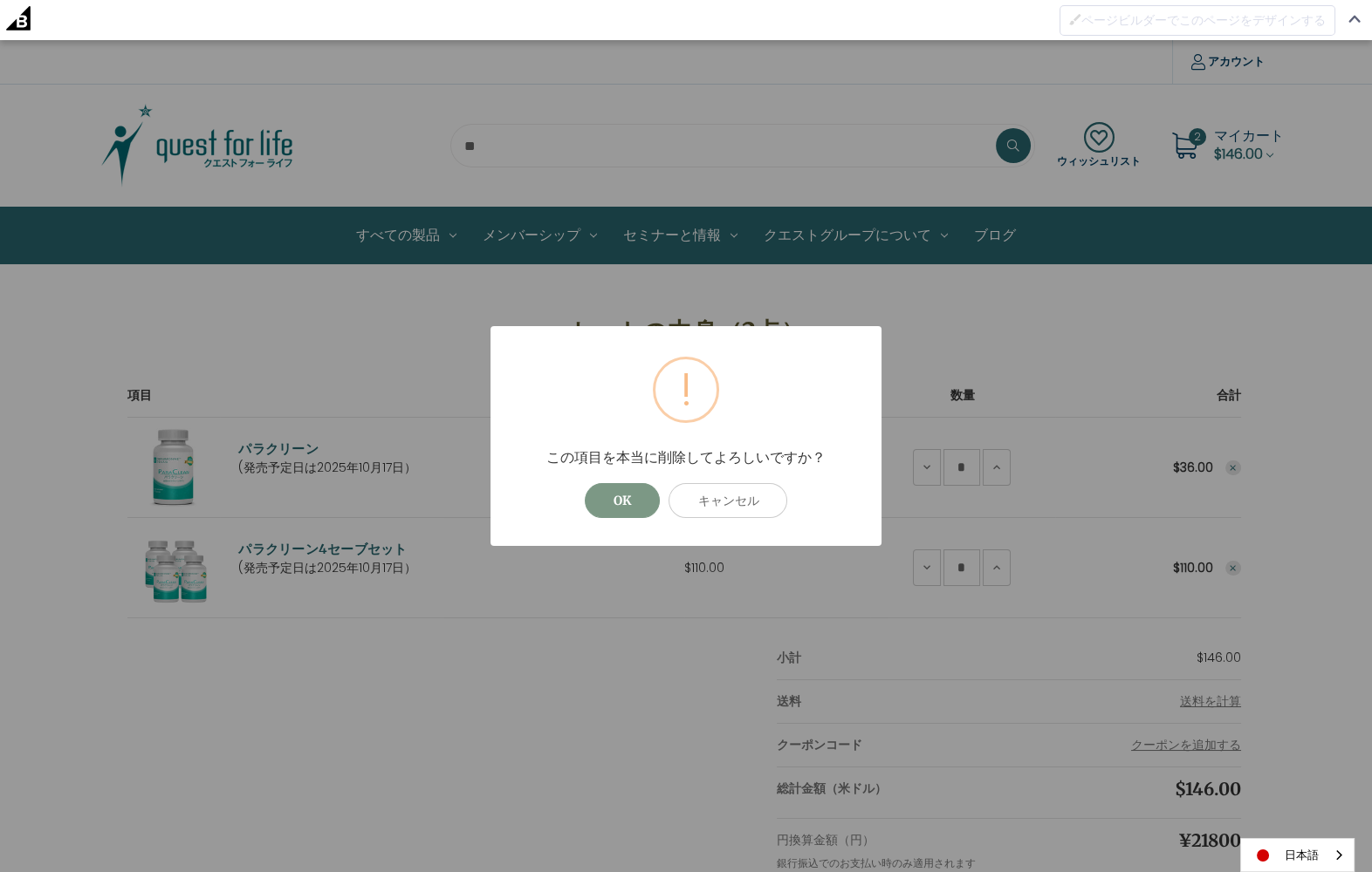
click at [638, 505] on button "OK" at bounding box center [622, 501] width 76 height 35
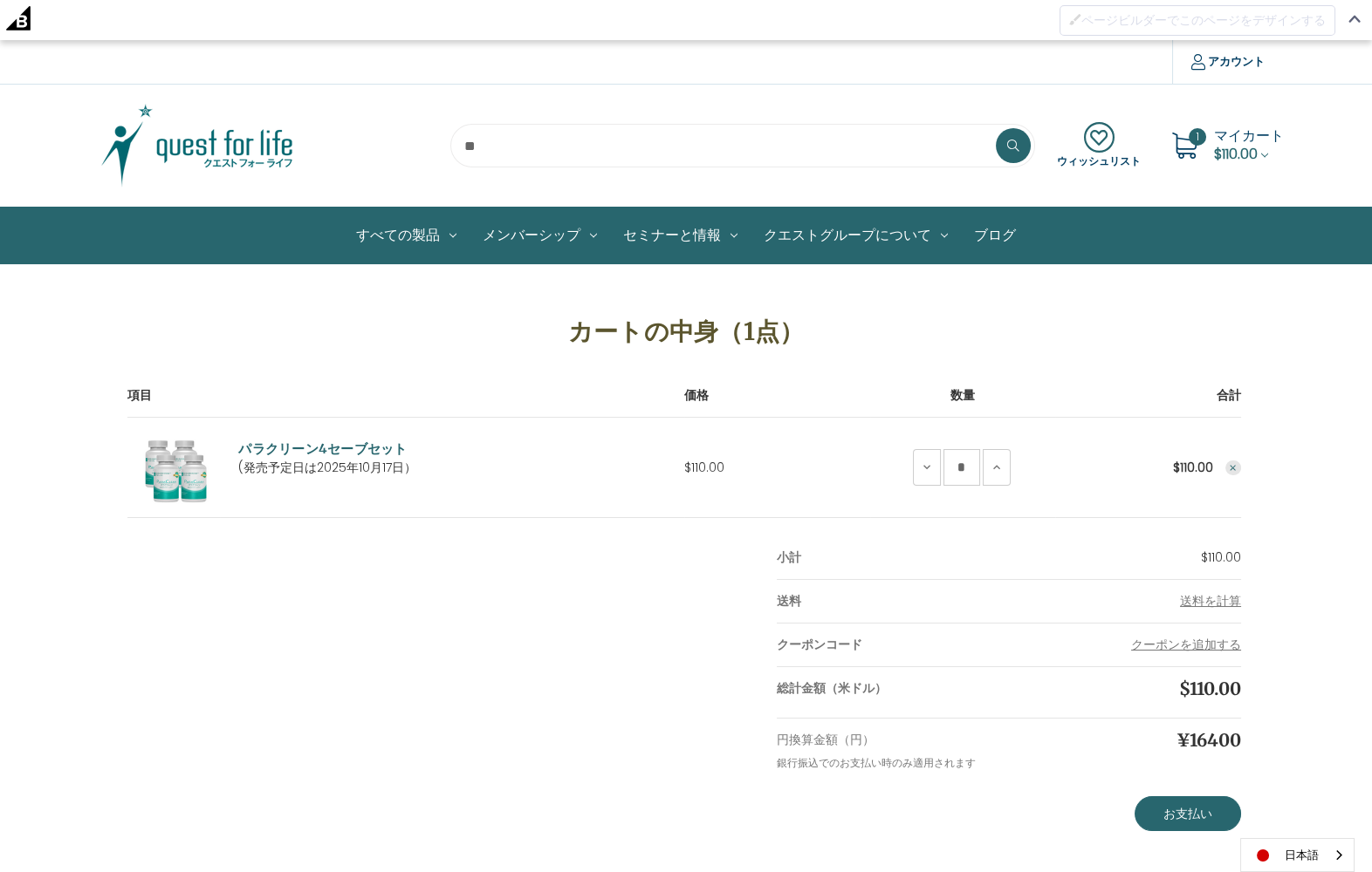
click at [1235, 465] on use "Remove ParaClean 4 Save Set from cart" at bounding box center [1232, 468] width 6 height 6
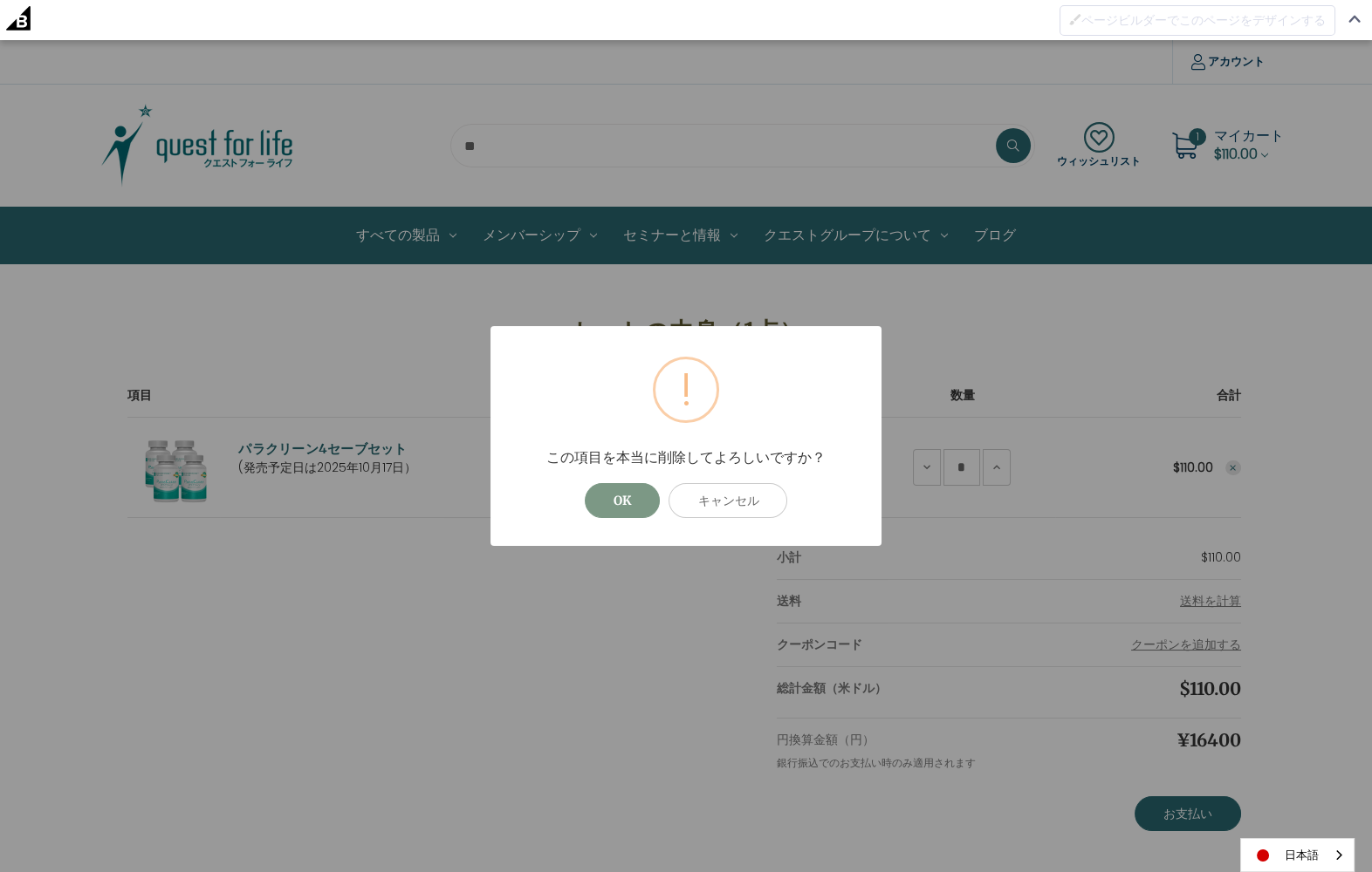
click at [632, 496] on button "OK" at bounding box center [622, 501] width 76 height 35
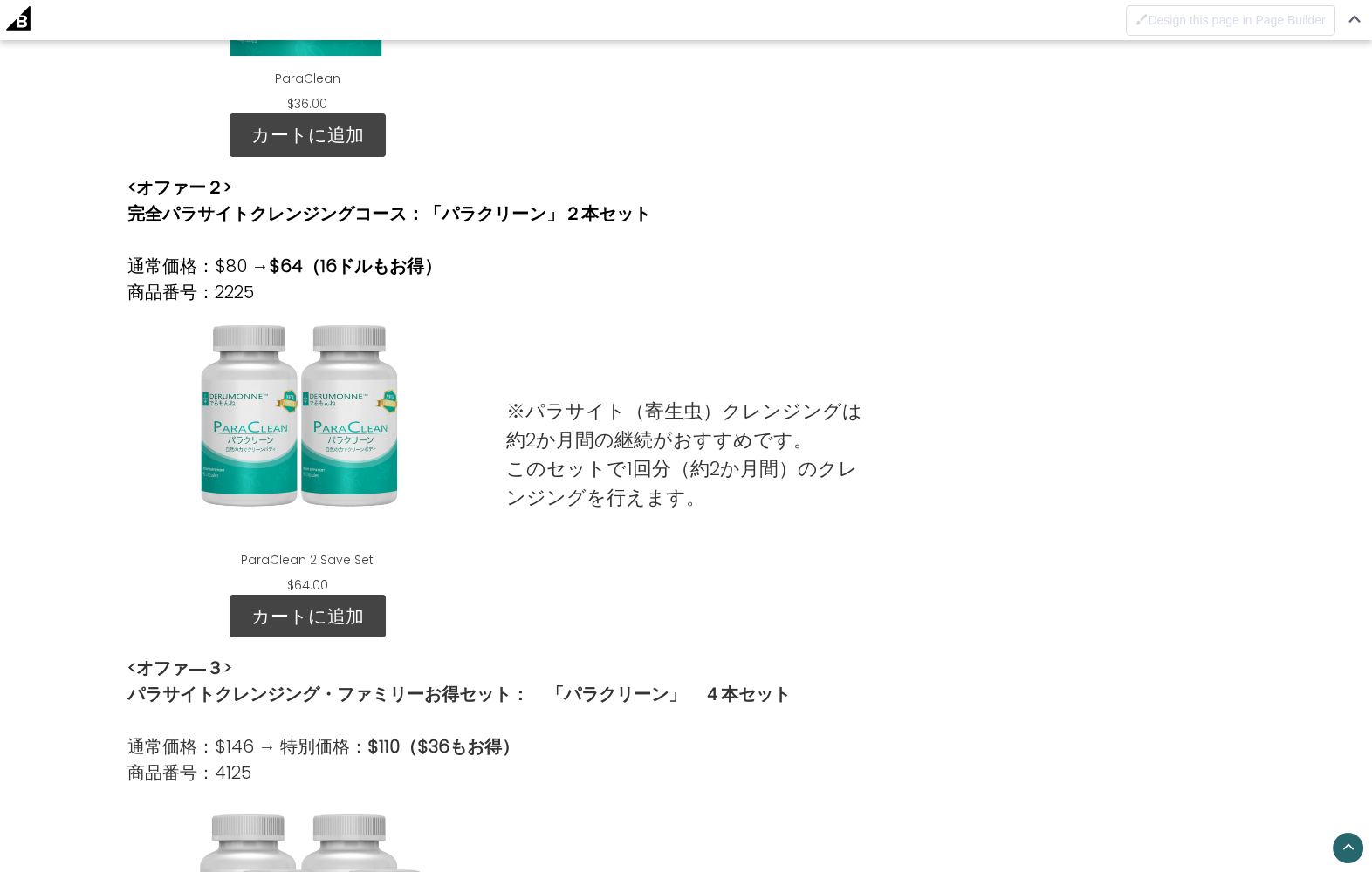
scroll to position [935, 0]
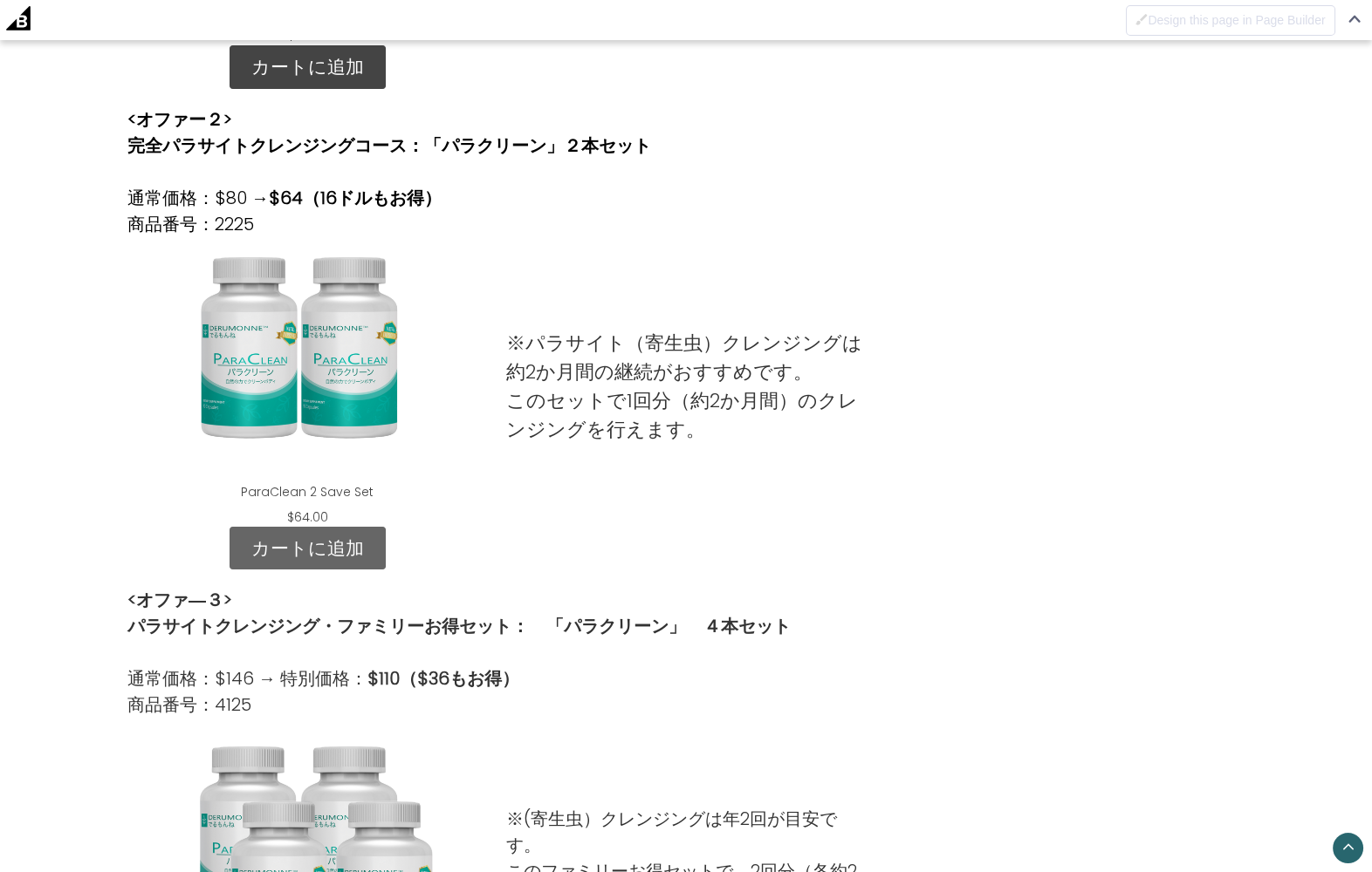
click at [350, 543] on link "カートに追加" at bounding box center [307, 548] width 156 height 44
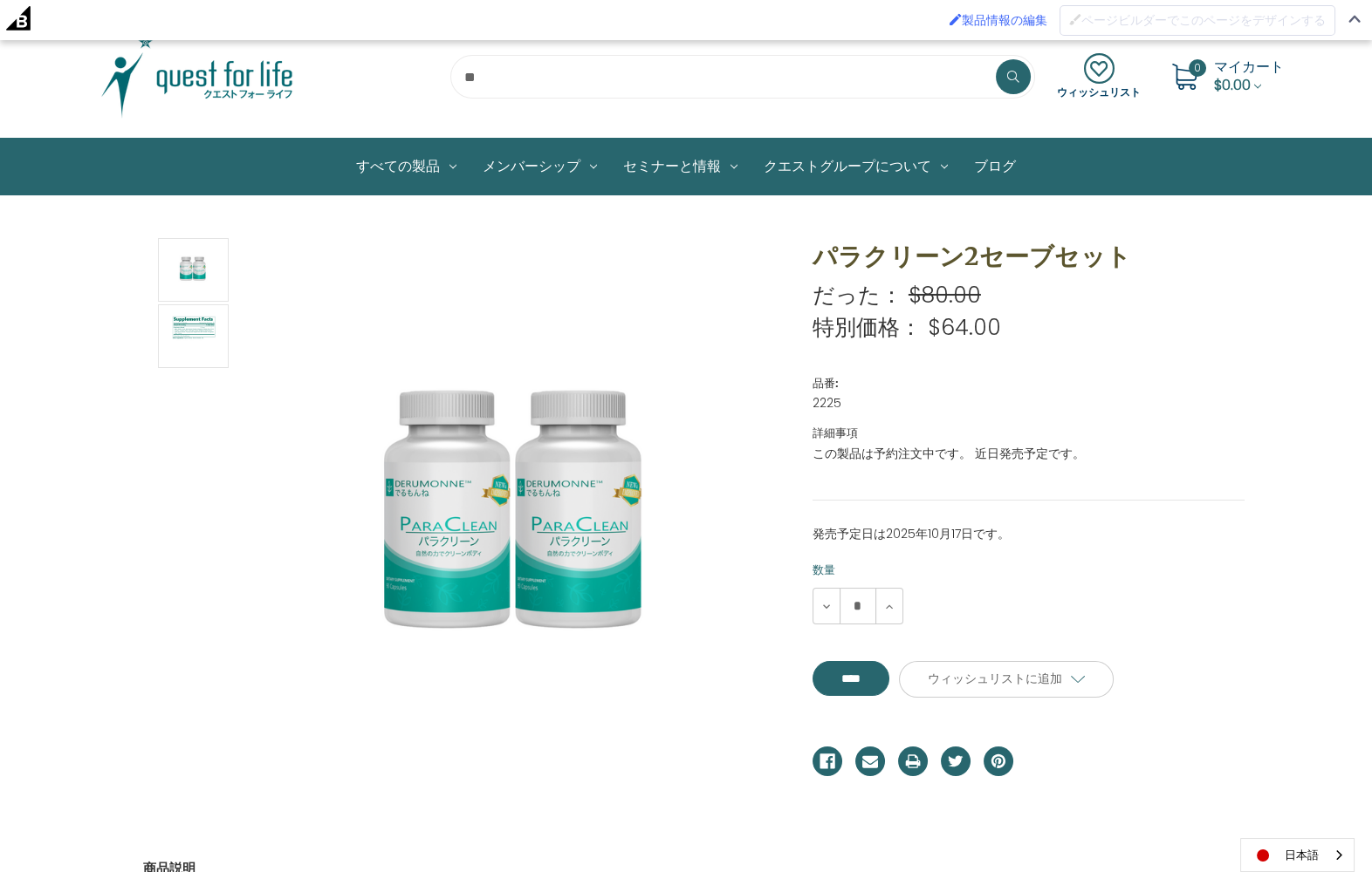
scroll to position [91, 0]
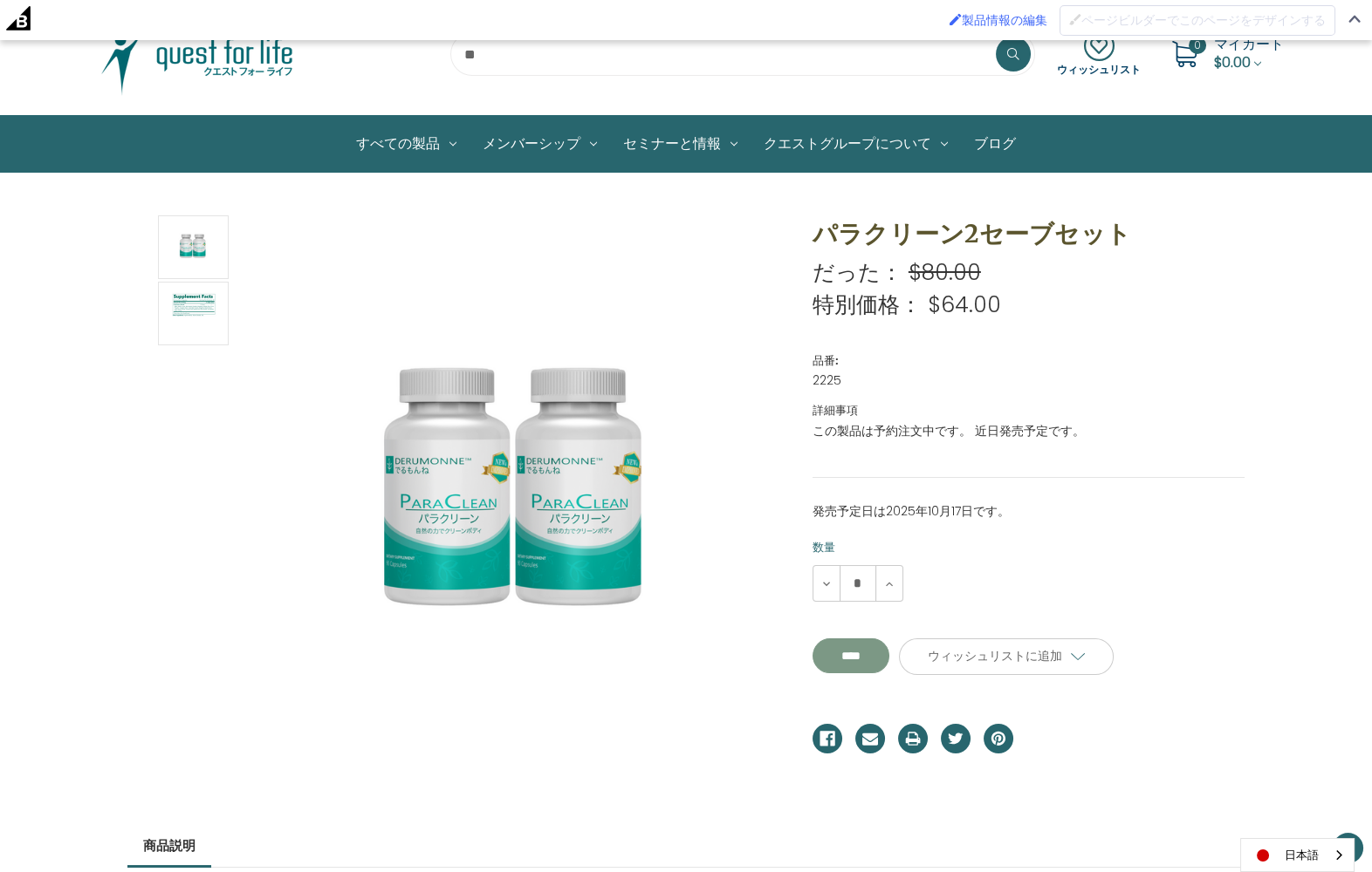
click at [880, 655] on input "**********" at bounding box center [850, 655] width 76 height 35
type input "****"
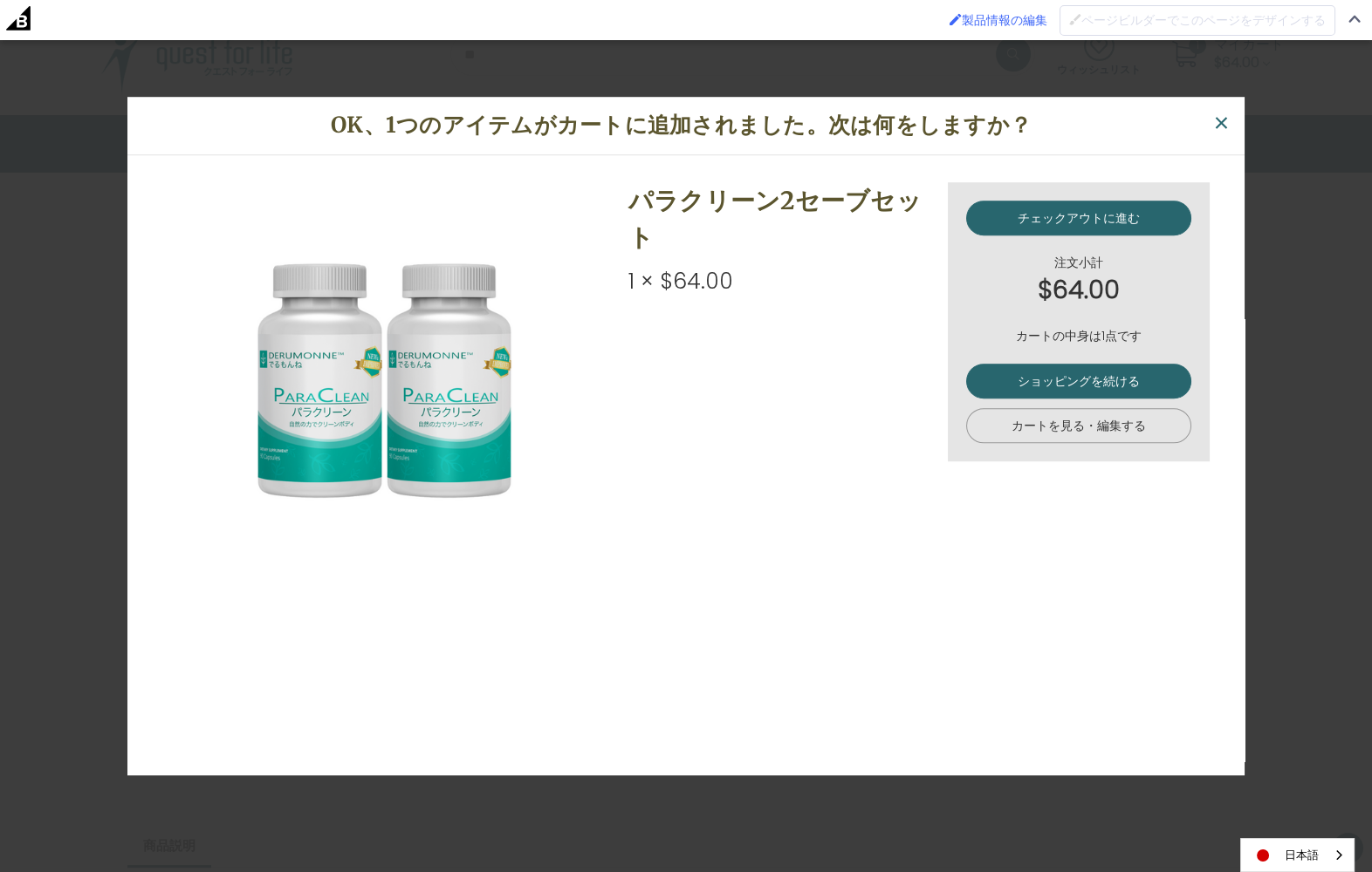
click at [1082, 428] on link "カートを見る・編集する" at bounding box center [1078, 425] width 226 height 35
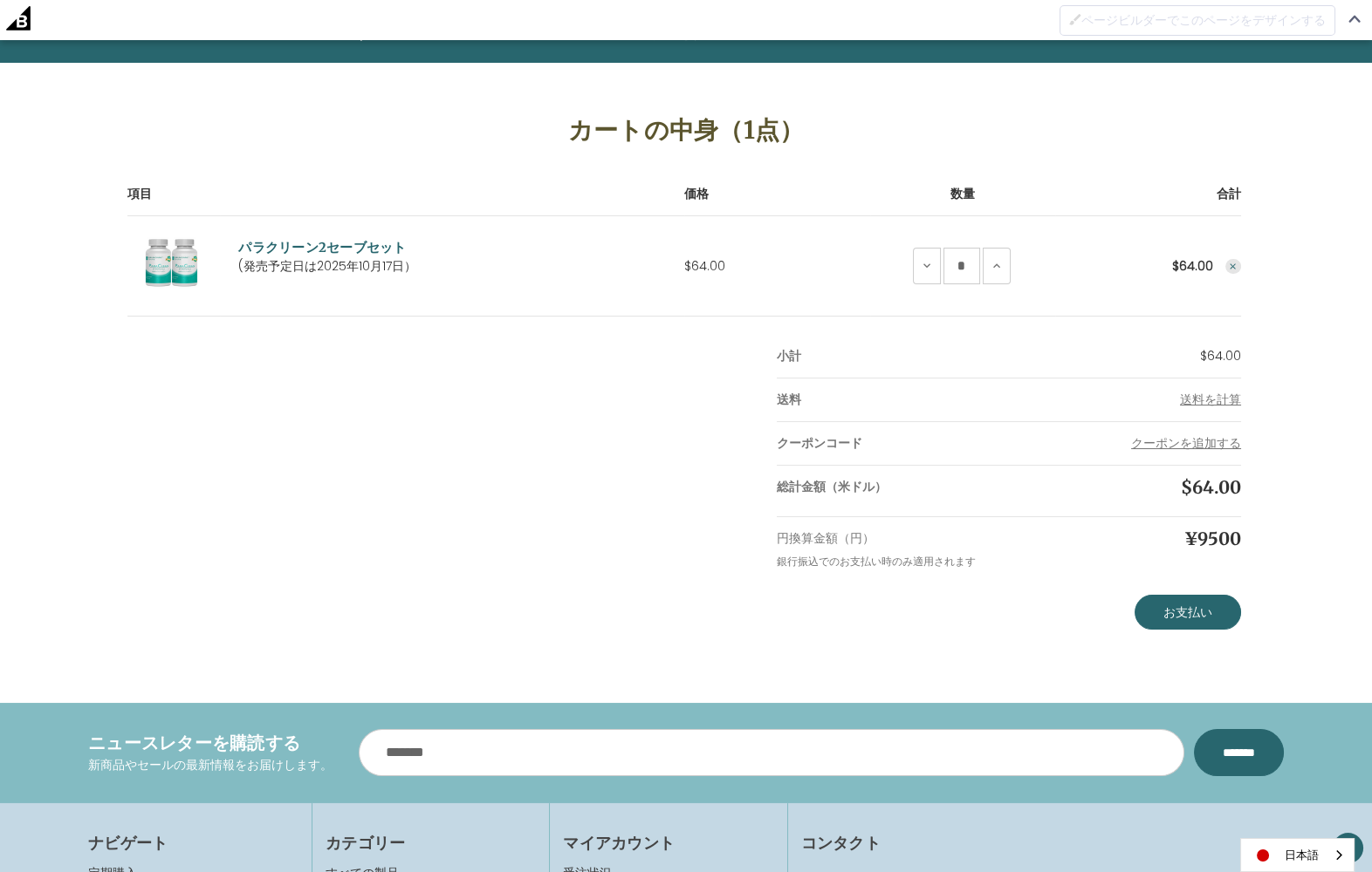
scroll to position [208, 0]
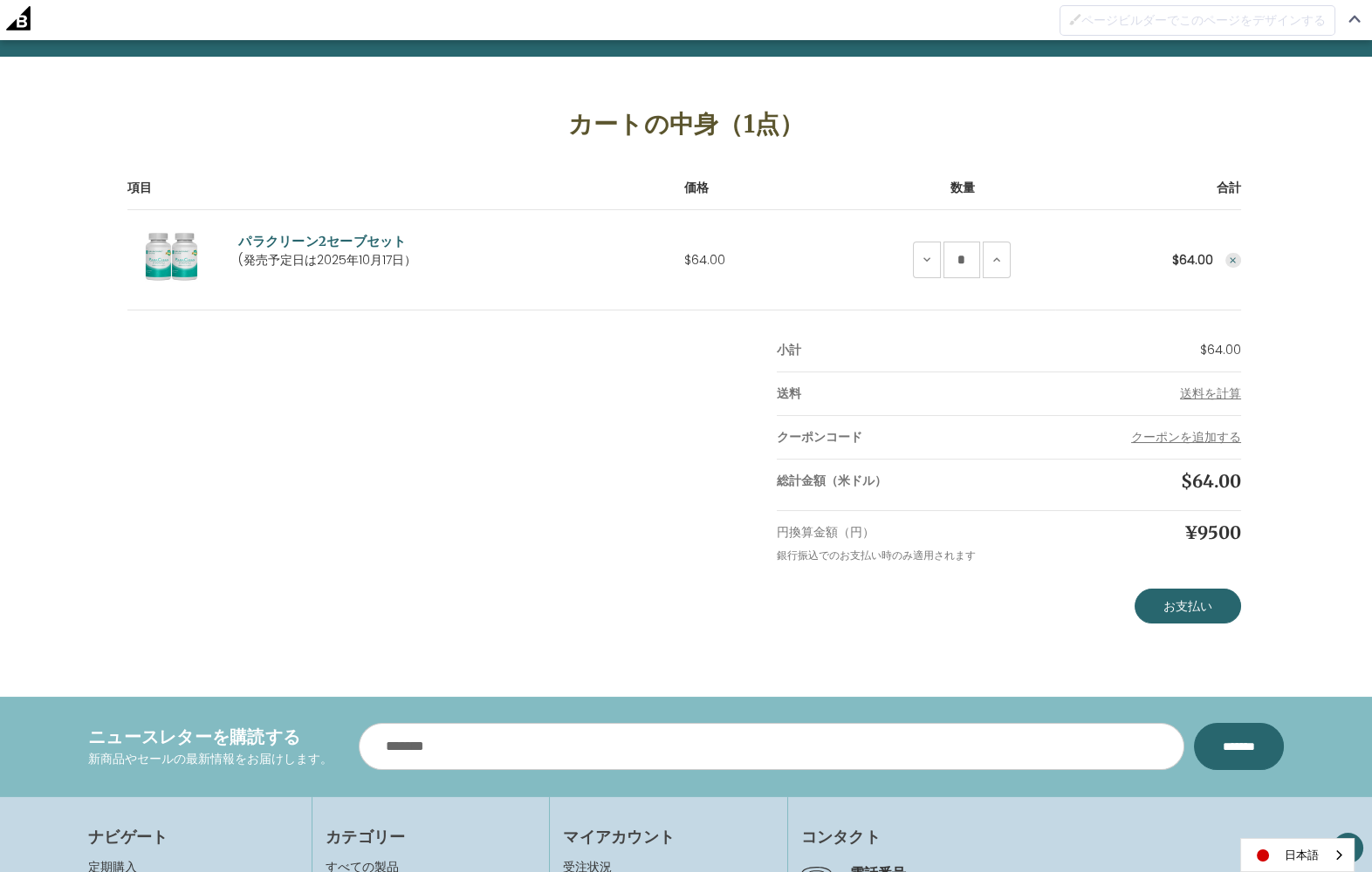
click at [1233, 255] on icon "Remove ParaClean 2 Save Set from cart" at bounding box center [1233, 260] width 11 height 11
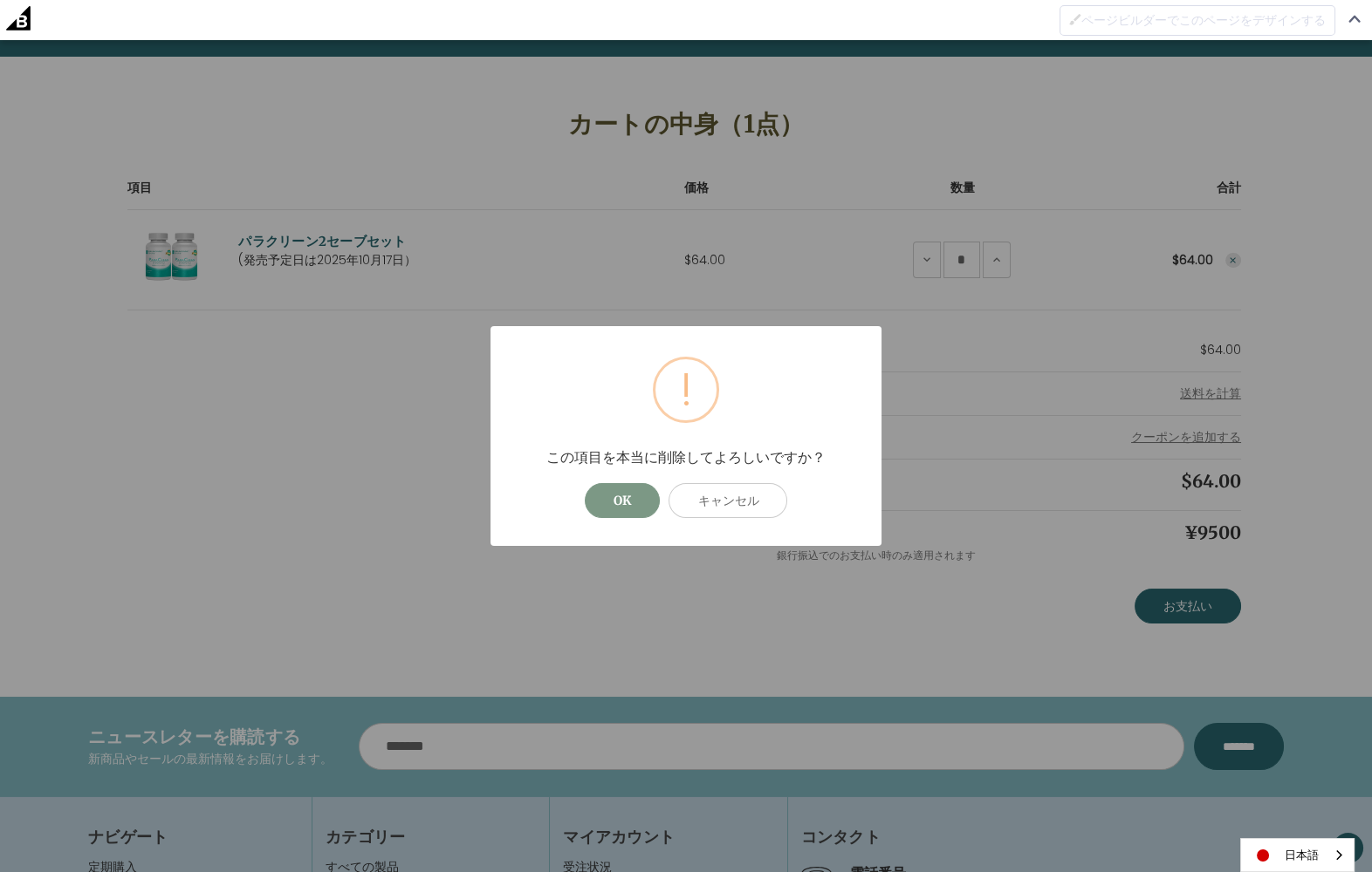
click at [640, 503] on button "OK" at bounding box center [622, 501] width 76 height 35
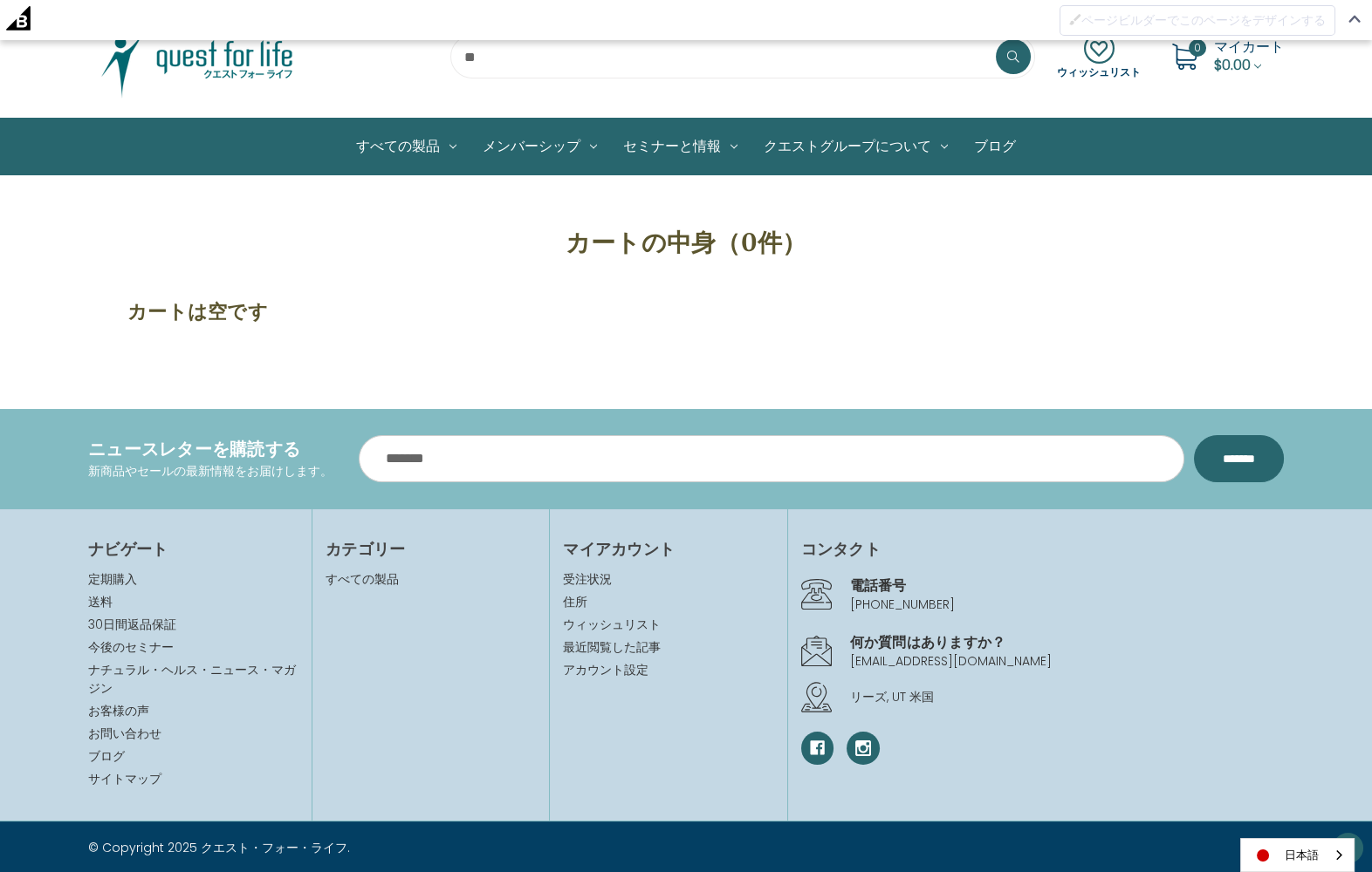
scroll to position [89, 0]
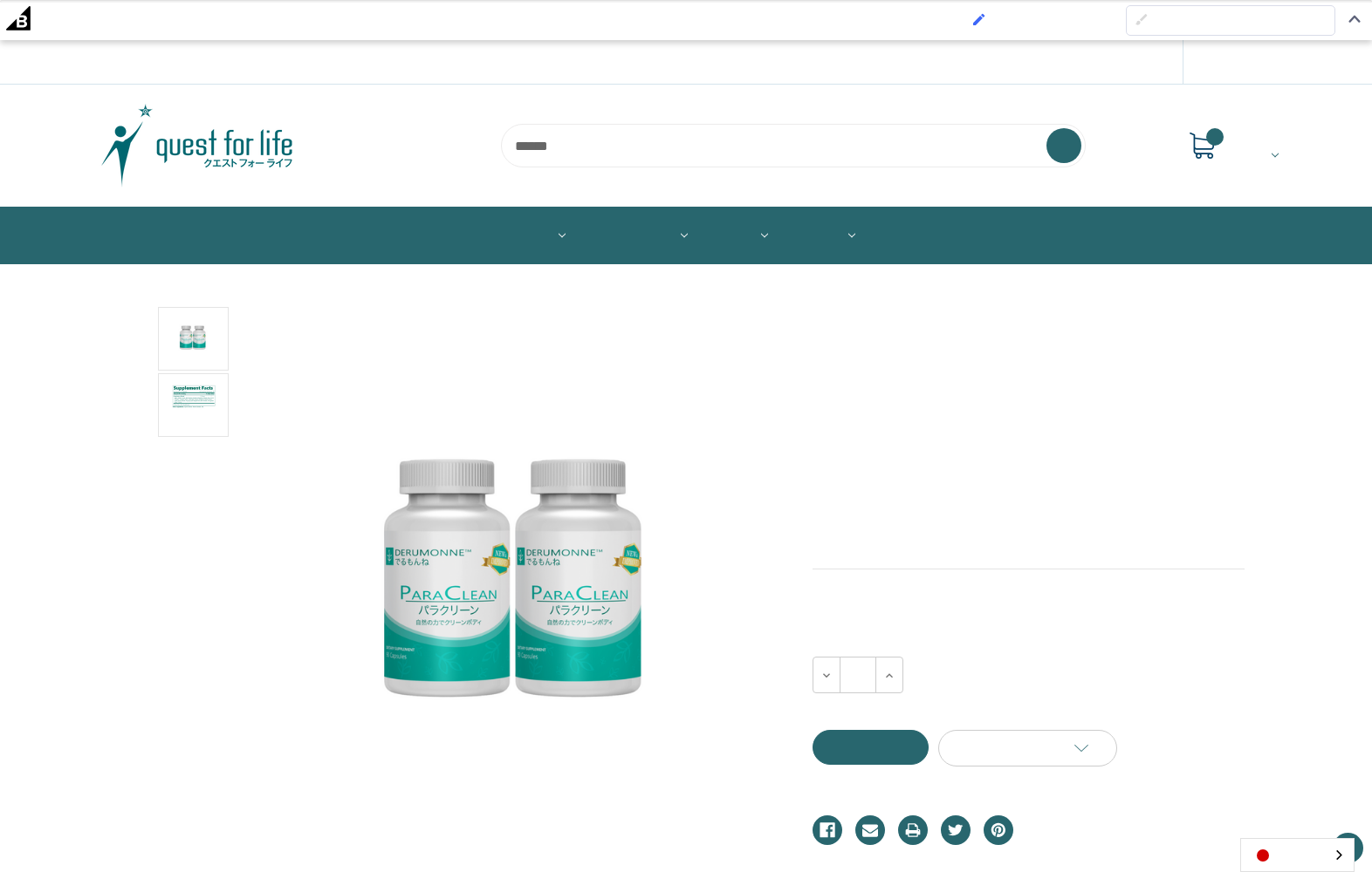
scroll to position [92, 0]
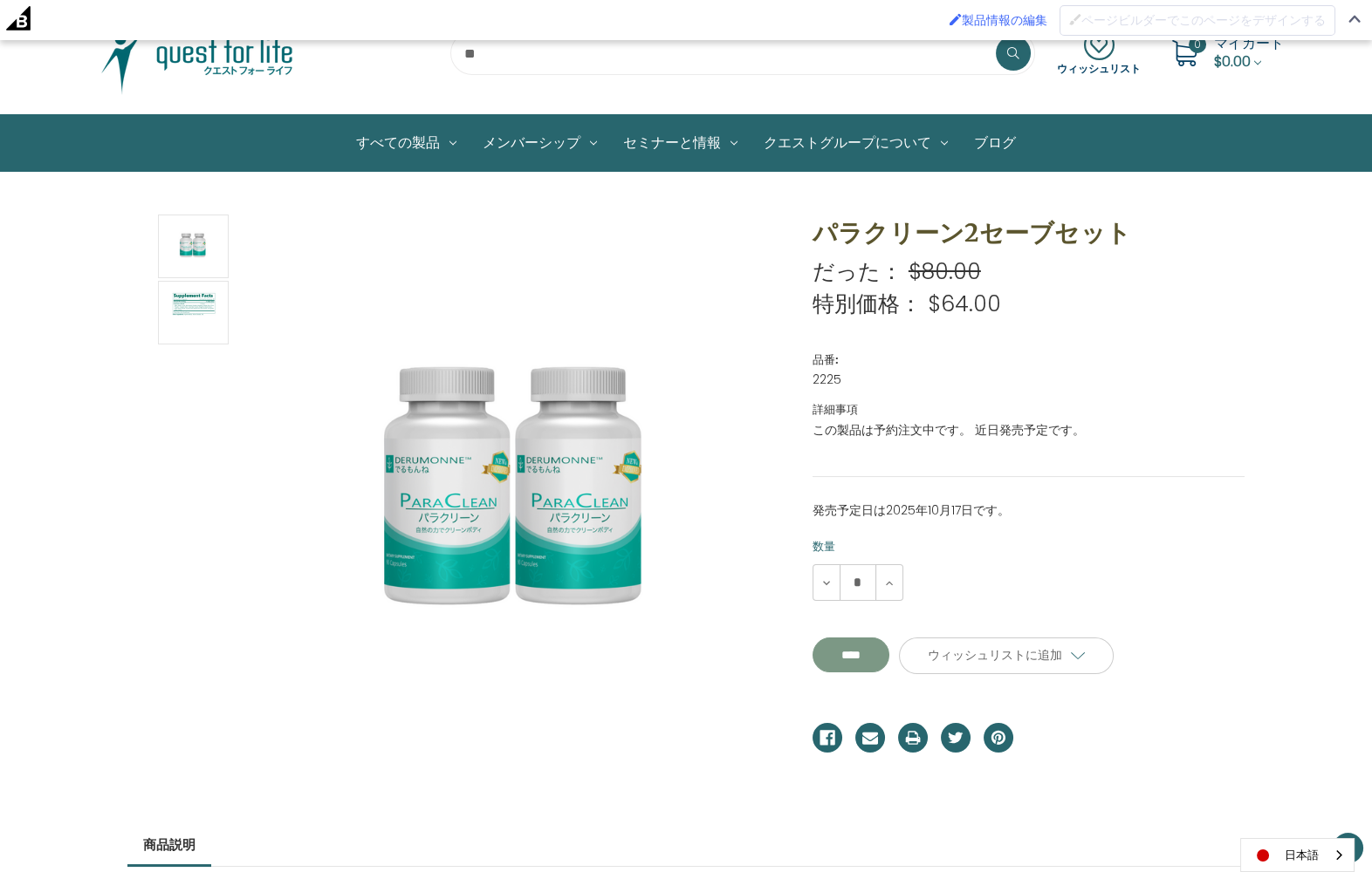
click at [875, 649] on input "**********" at bounding box center [850, 654] width 76 height 35
type input "****"
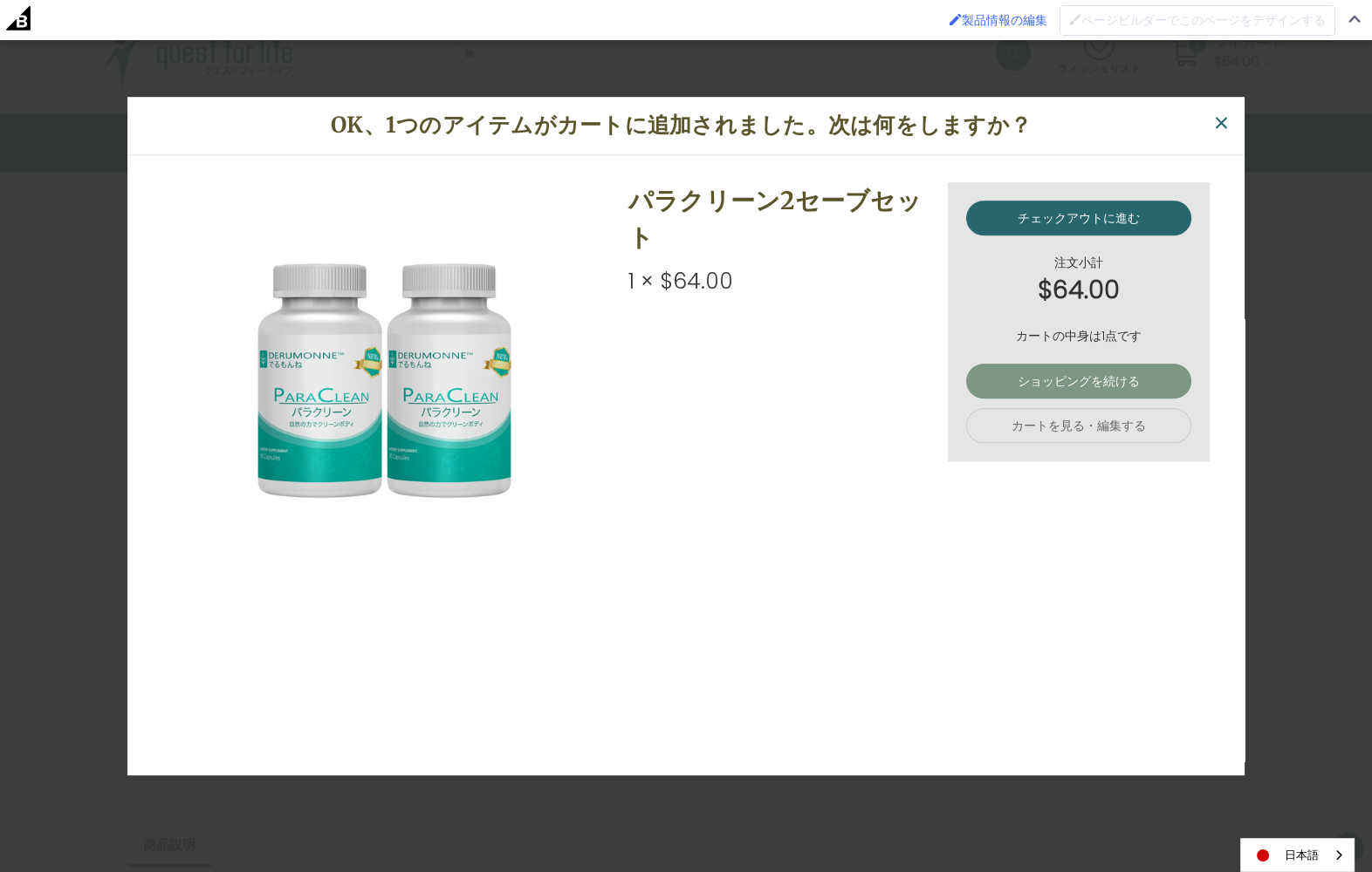
click at [1092, 377] on link "ショッピングを続ける" at bounding box center [1078, 380] width 226 height 35
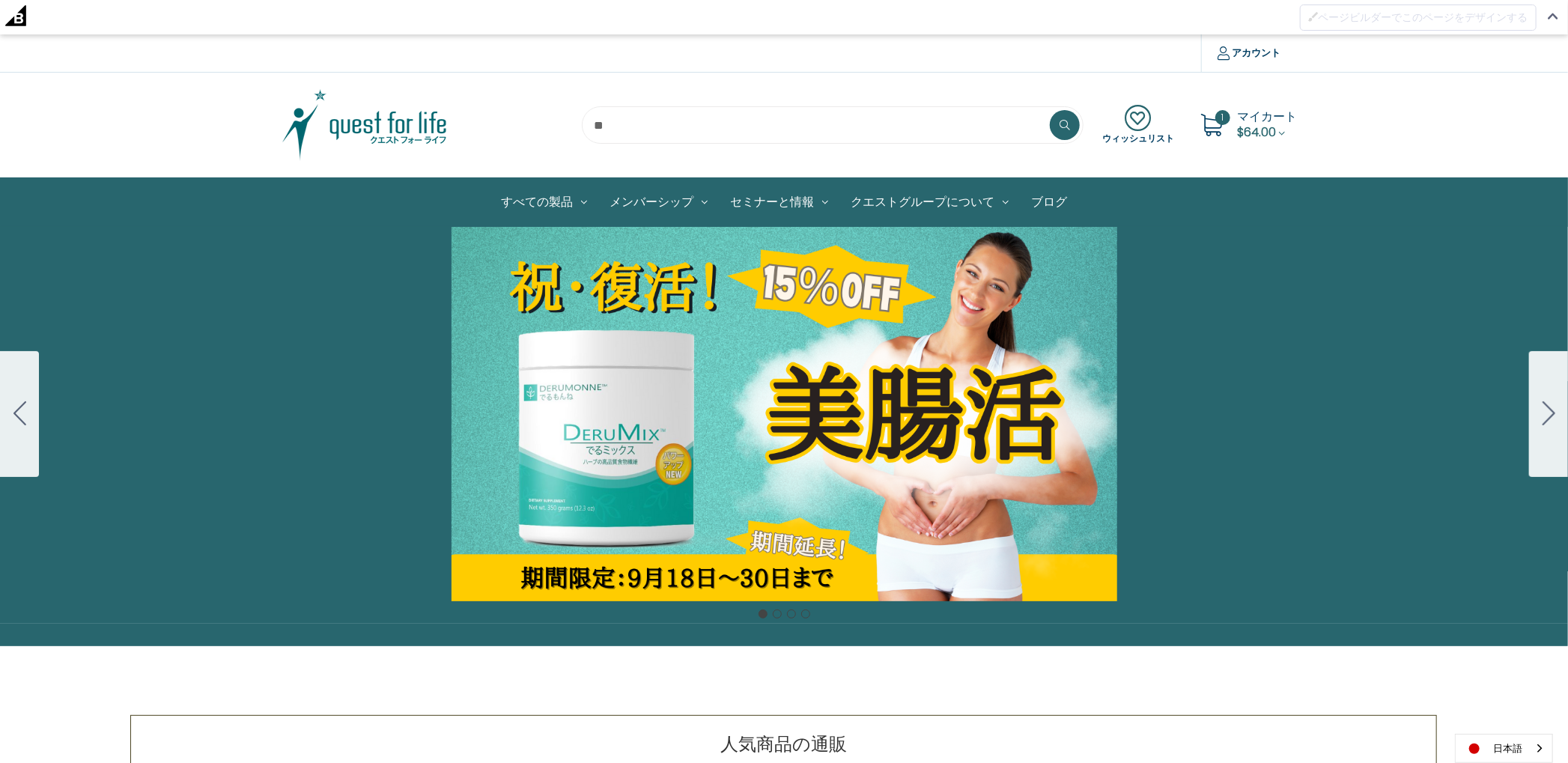
click at [1177, 410] on icon "Go to slide 2" at bounding box center [1548, 413] width 13 height 24
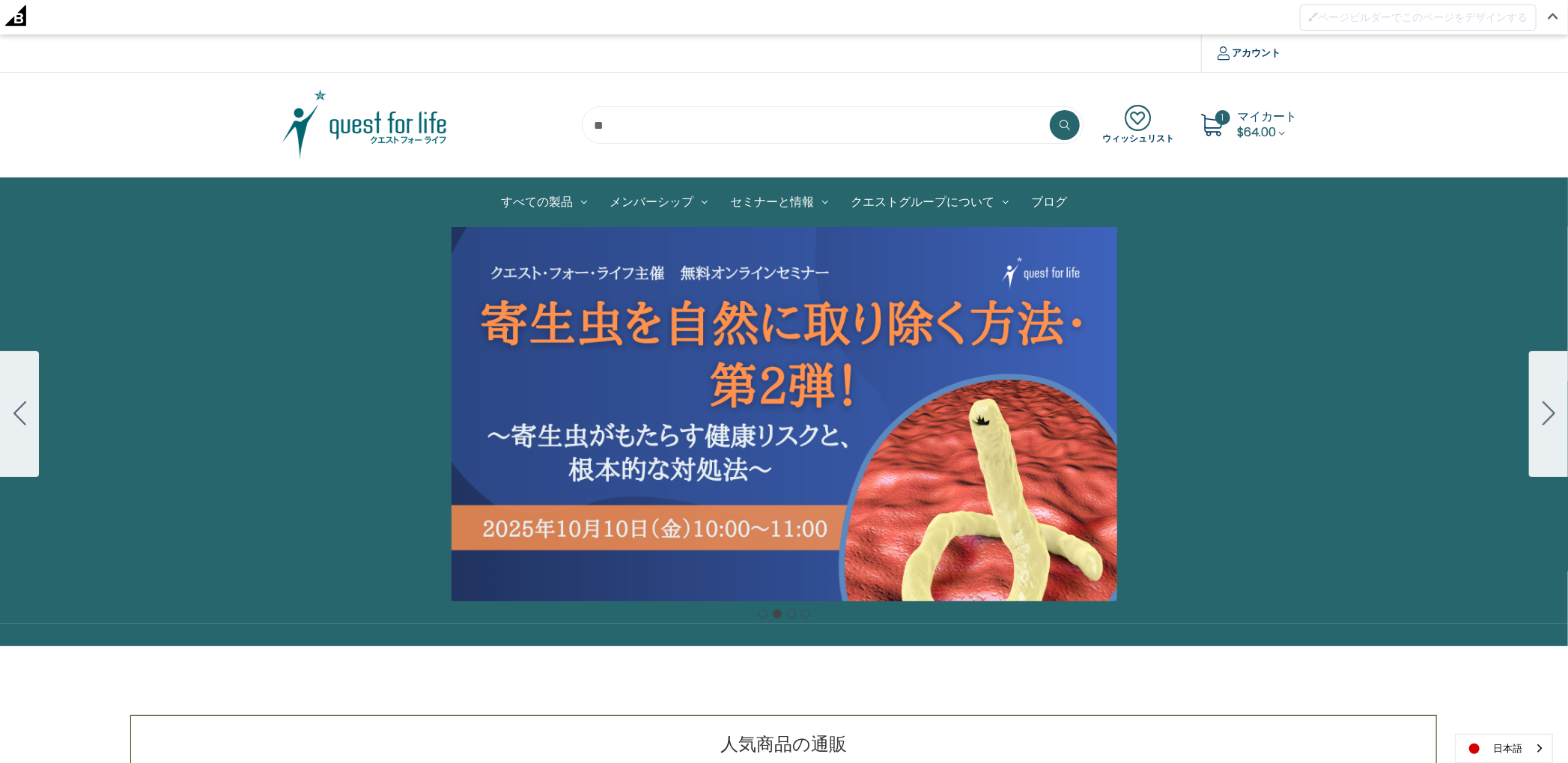
click at [1177, 409] on icon "Go to slide 3" at bounding box center [1548, 413] width 13 height 24
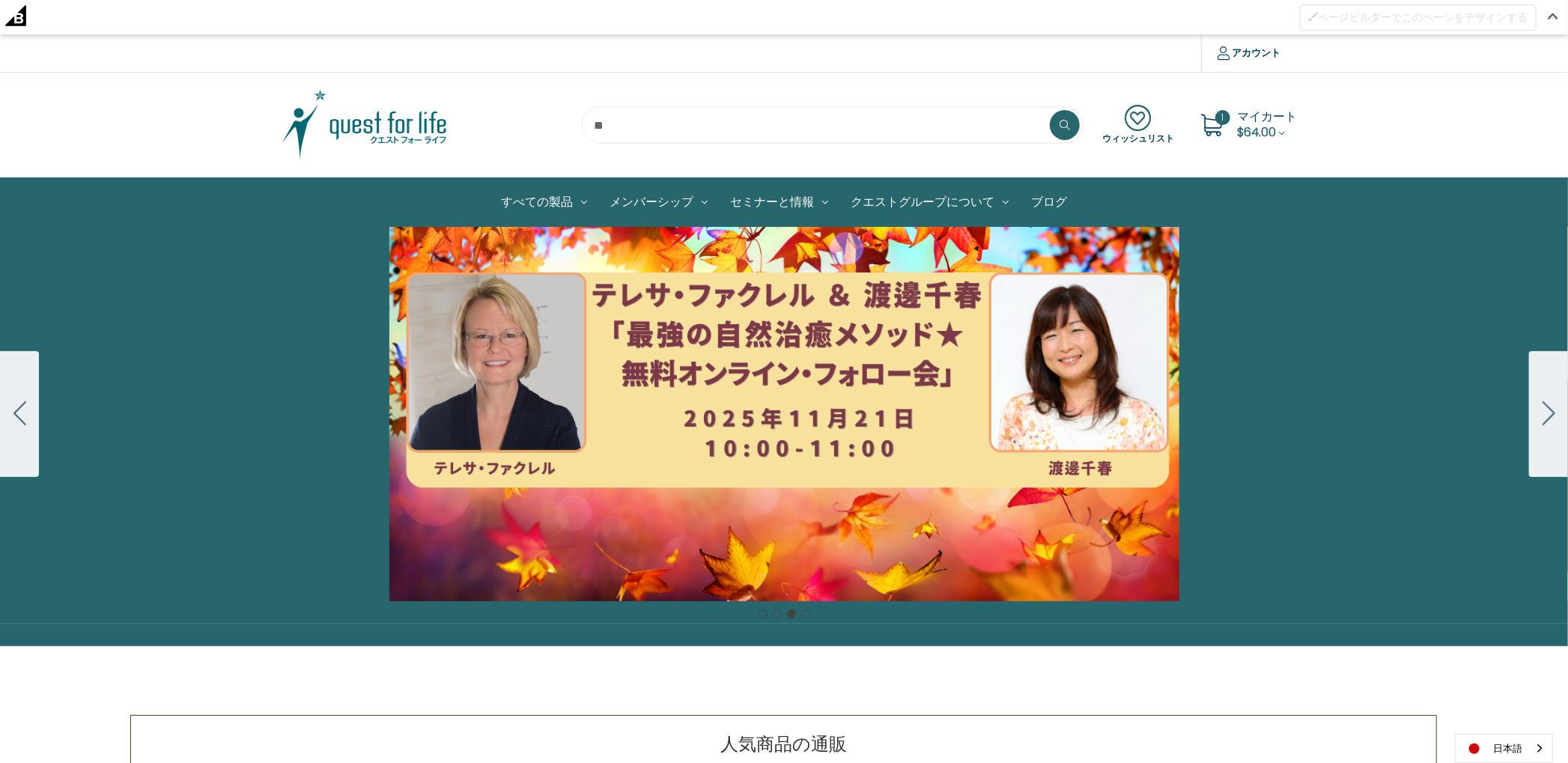
click at [1177, 409] on icon "Go to slide 4" at bounding box center [1548, 413] width 13 height 24
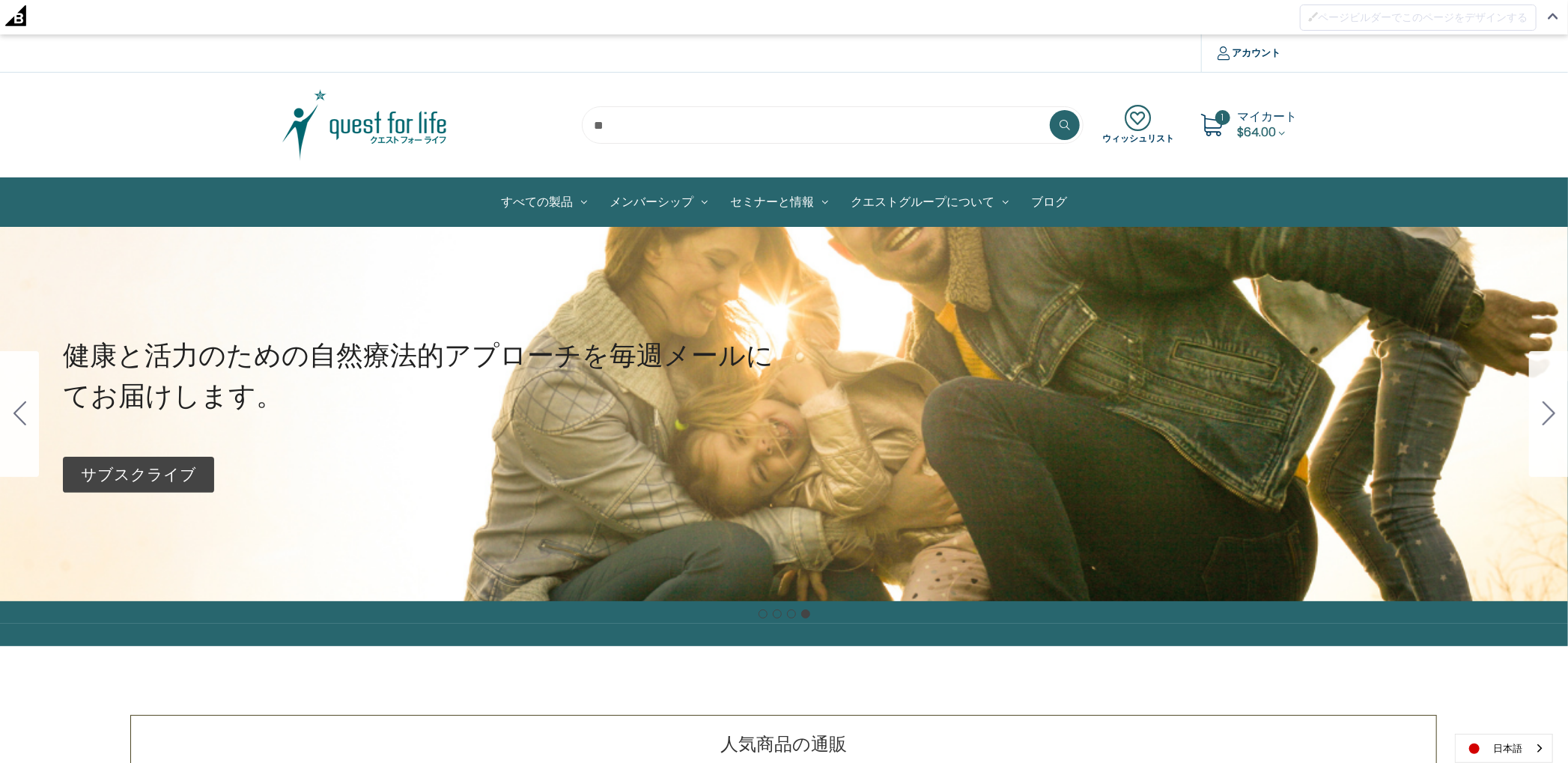
click at [1177, 409] on icon "Go to slide 1" at bounding box center [1548, 413] width 13 height 24
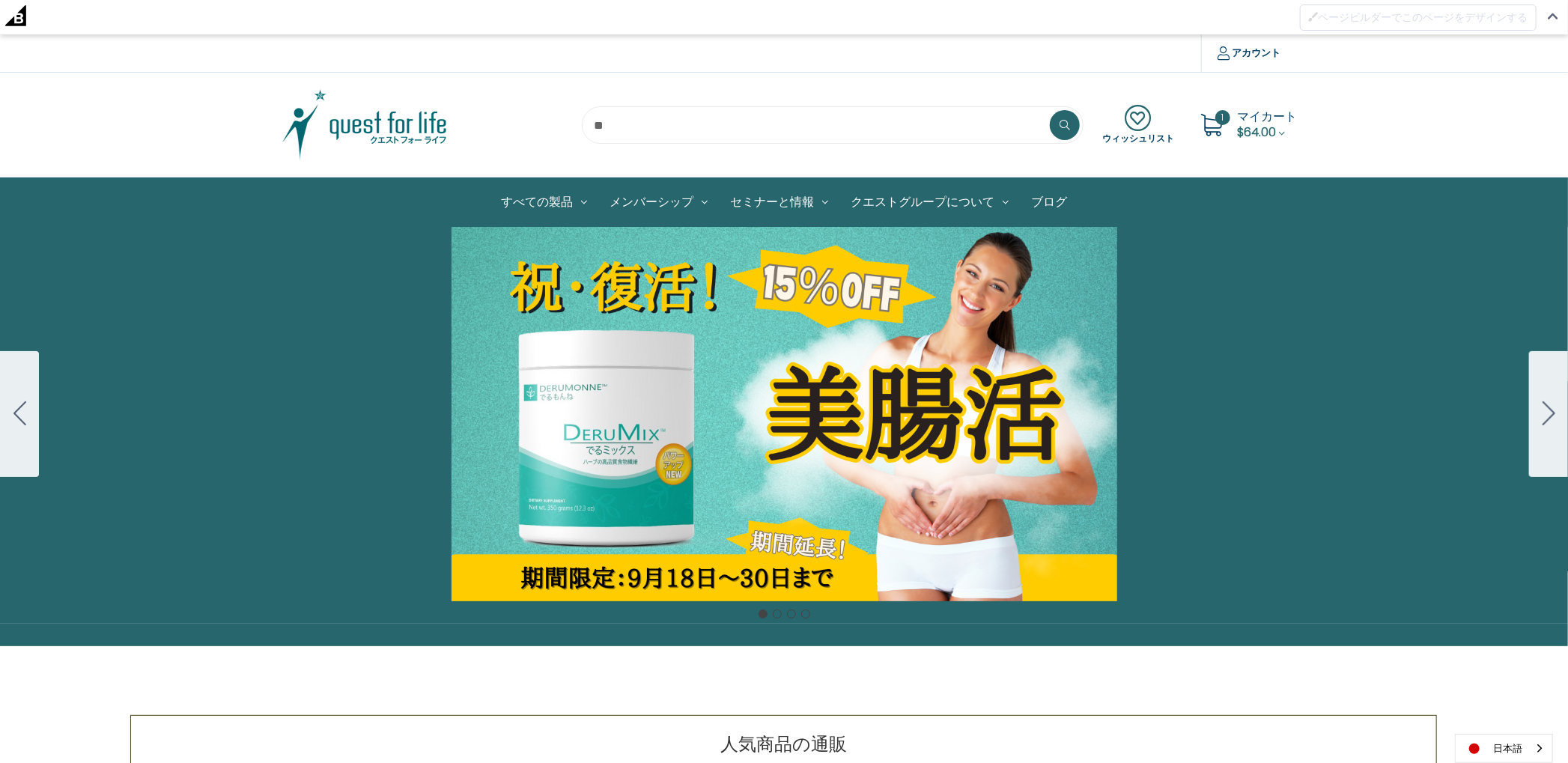
click at [1177, 409] on icon "Go to slide 2" at bounding box center [1548, 413] width 13 height 24
